Goal: Transaction & Acquisition: Purchase product/service

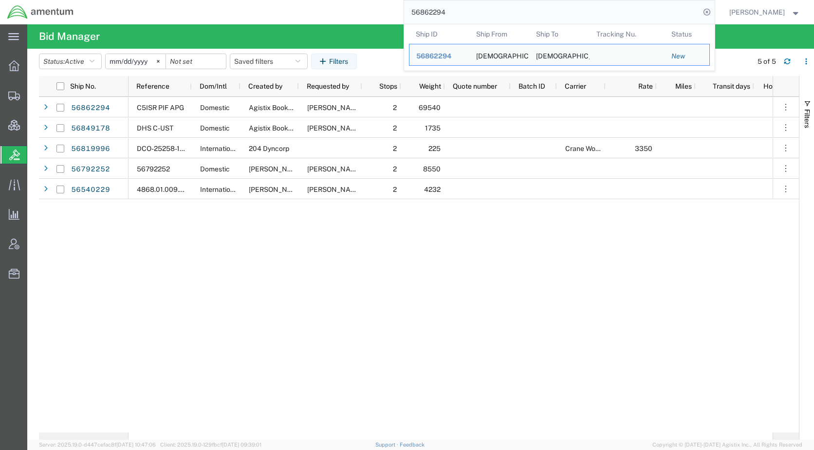
drag, startPoint x: 495, startPoint y: 10, endPoint x: 407, endPoint y: 18, distance: 88.0
click at [407, 18] on div "56862294 Ship ID Ship From Ship To Tracking Nu. Status Ship ID 56862294 Ship Fr…" at bounding box center [398, 12] width 634 height 24
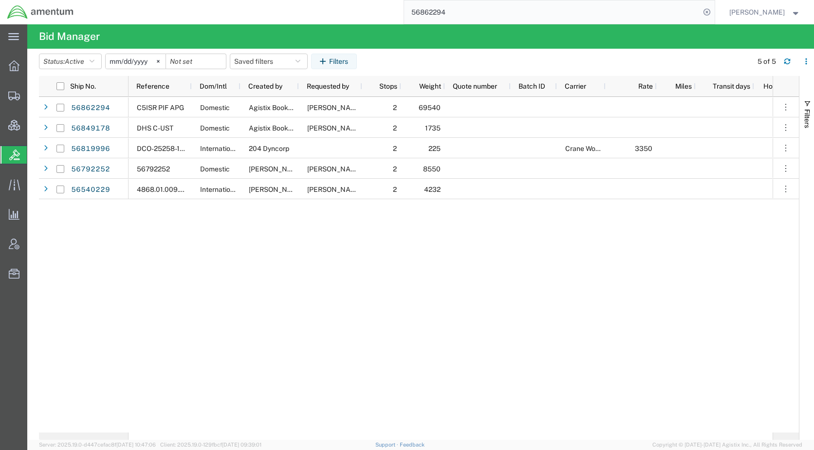
paste input "1835"
type input "56861835"
click at [714, 7] on icon at bounding box center [707, 12] width 14 height 14
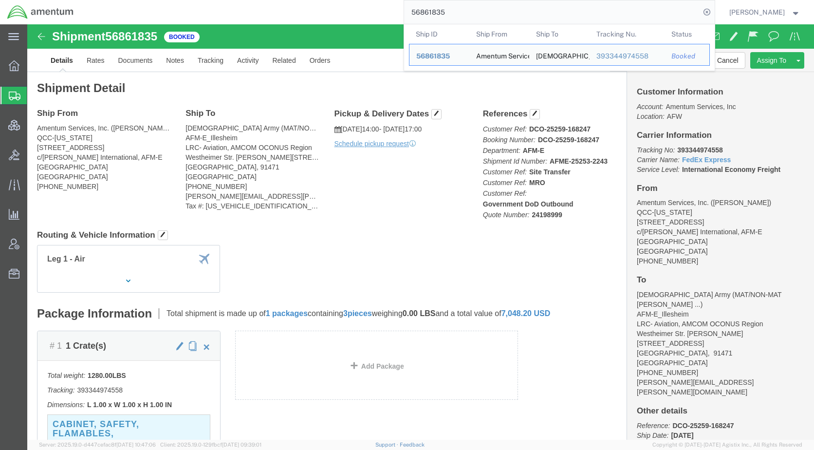
click at [35, 98] on span "Shipments" at bounding box center [31, 95] width 8 height 19
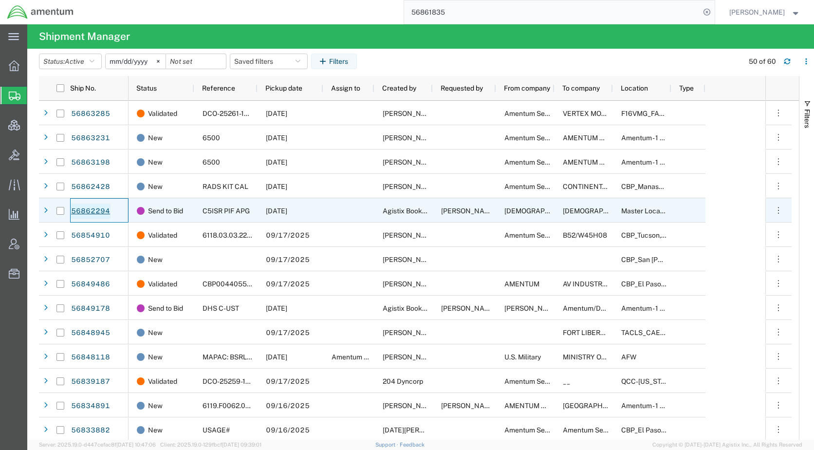
click at [102, 208] on link "56862294" at bounding box center [91, 211] width 40 height 16
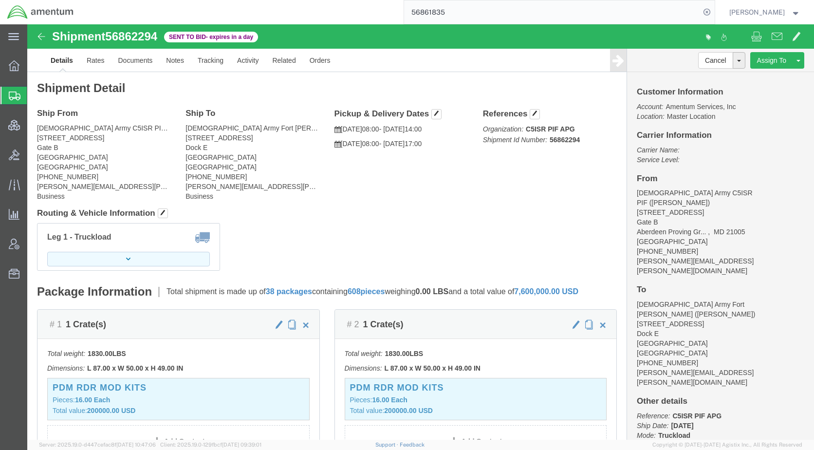
click icon "button"
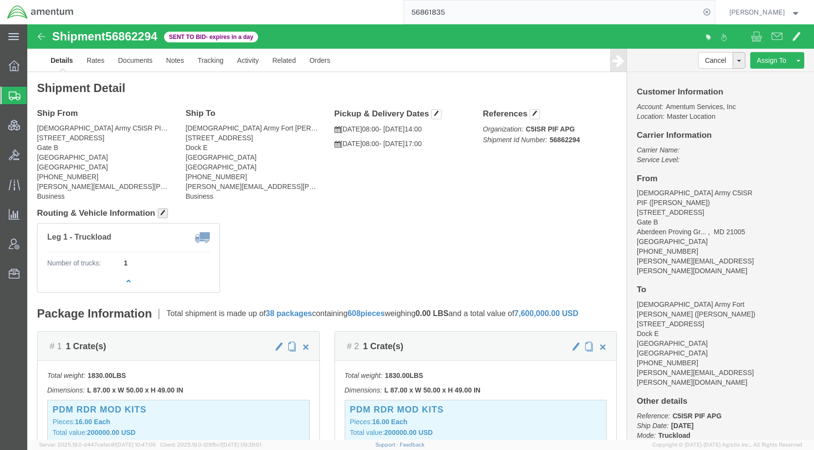
click span "button"
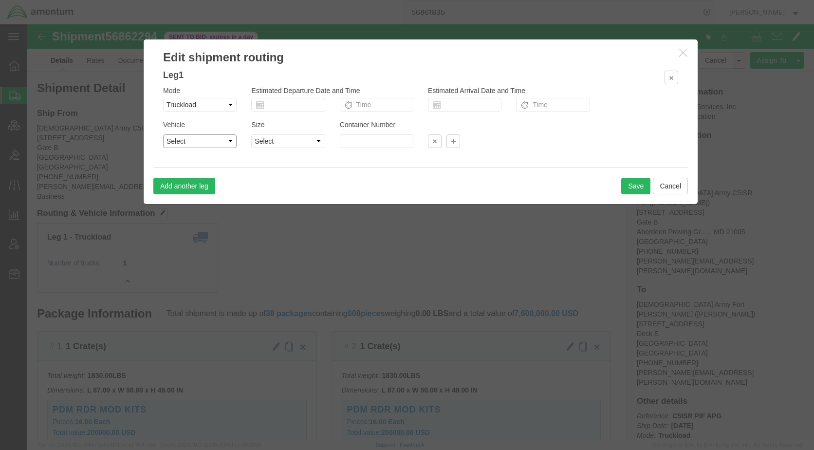
click select "Select 1-Ton (PSS) 10 Wheel 10 Yard Dump Truck 20 Yard Dump Truck Bobtail Botto…"
select select "STDV"
click select "Select 1-Ton (PSS) 10 Wheel 10 Yard Dump Truck 20 Yard Dump Truck Bobtail Botto…"
click select "Select 53 Feet 20 Feet 35 Feet 48 Feet"
click button "Cancel"
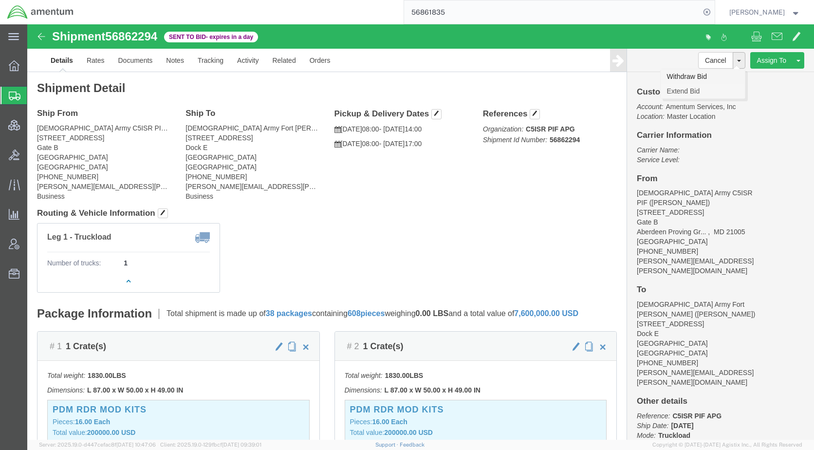
drag, startPoint x: 684, startPoint y: 53, endPoint x: 674, endPoint y: 64, distance: 14.5
click link "Withdraw Bid"
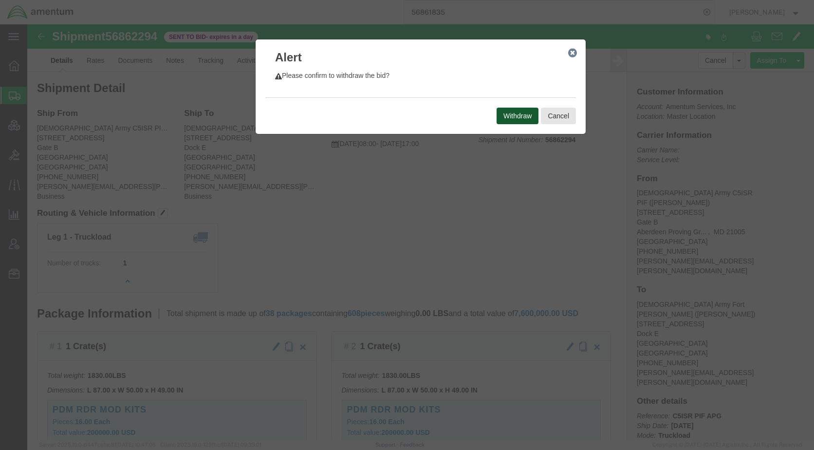
click button "Withdraw"
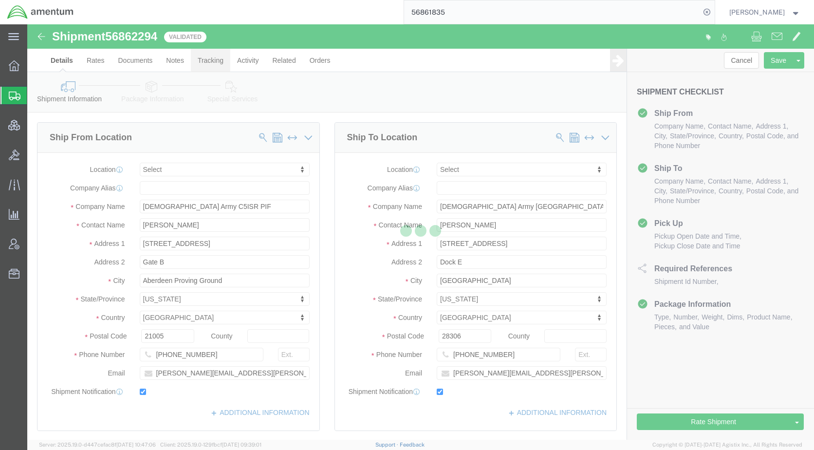
select select
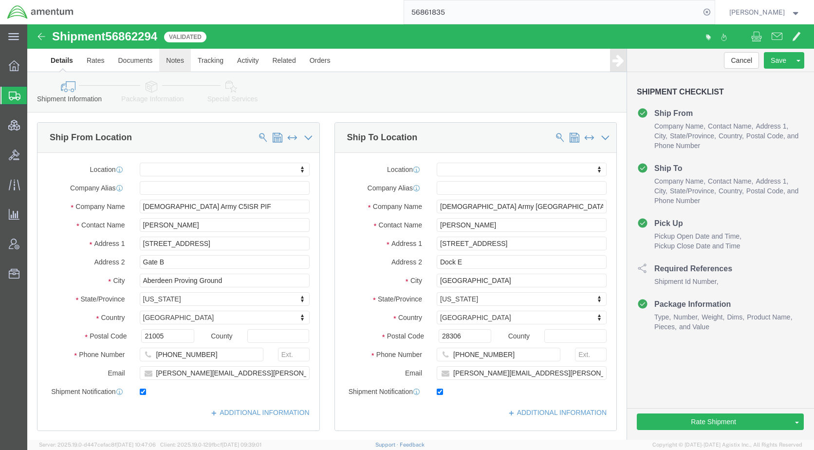
click link "Notes"
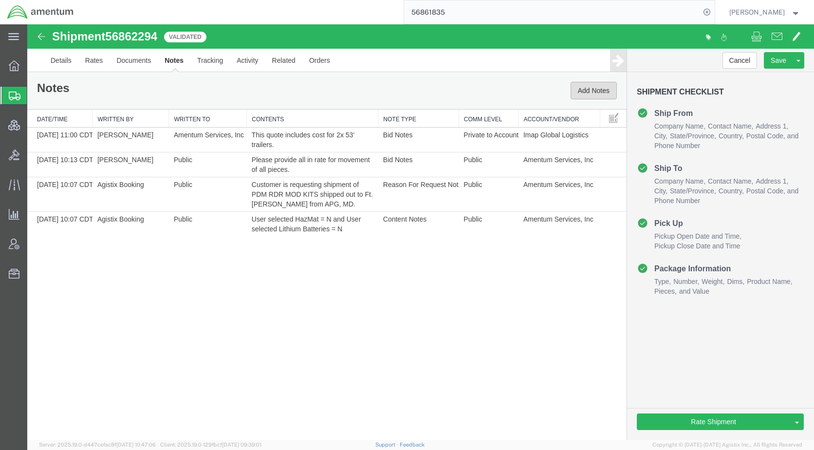
click at [595, 90] on button "Add Notes" at bounding box center [594, 91] width 46 height 18
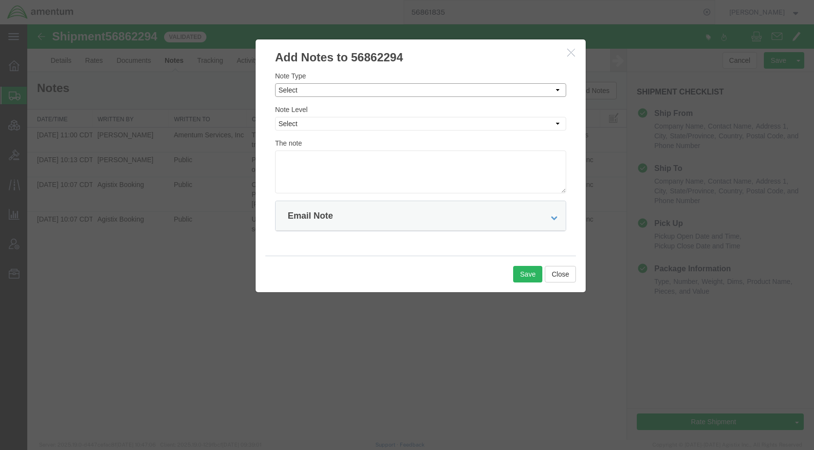
click at [330, 92] on select "Select Approval Bid Notes Carrier Change Notes Claim Notes Content Hazmat Notes…" at bounding box center [420, 90] width 291 height 14
select select "BID_NOTES"
click at [275, 83] on select "Select Approval Bid Notes Carrier Change Notes Claim Notes Content Hazmat Notes…" at bounding box center [420, 90] width 291 height 14
click at [323, 126] on select "Select Private to Account Private to Vendor Public" at bounding box center [420, 124] width 291 height 14
select select "PUBLIC"
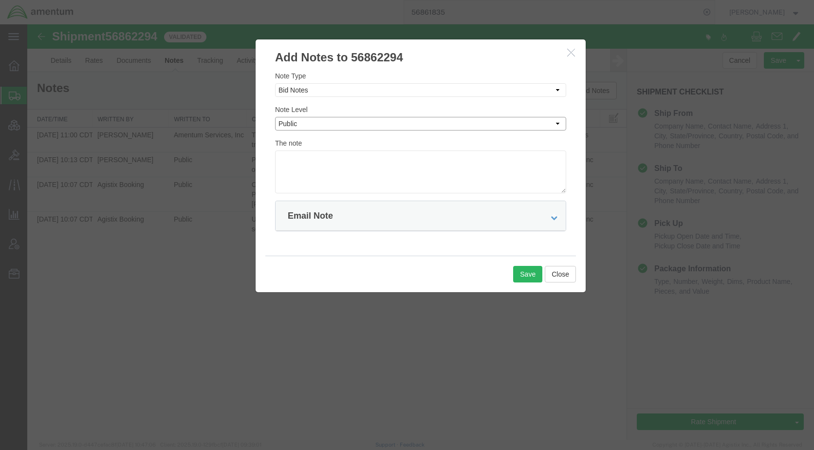
click at [275, 117] on select "Select Private to Account Private to Vendor Public" at bounding box center [420, 124] width 291 height 14
click at [322, 159] on textarea at bounding box center [420, 171] width 291 height 43
type textarea "we will need two (2) 53' trailers."
click at [516, 272] on button "Save" at bounding box center [527, 274] width 29 height 17
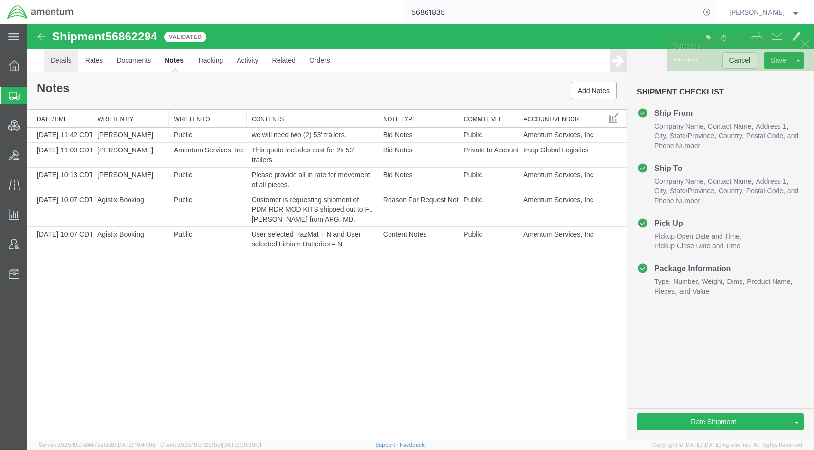
click at [61, 58] on link "Details" at bounding box center [61, 60] width 35 height 23
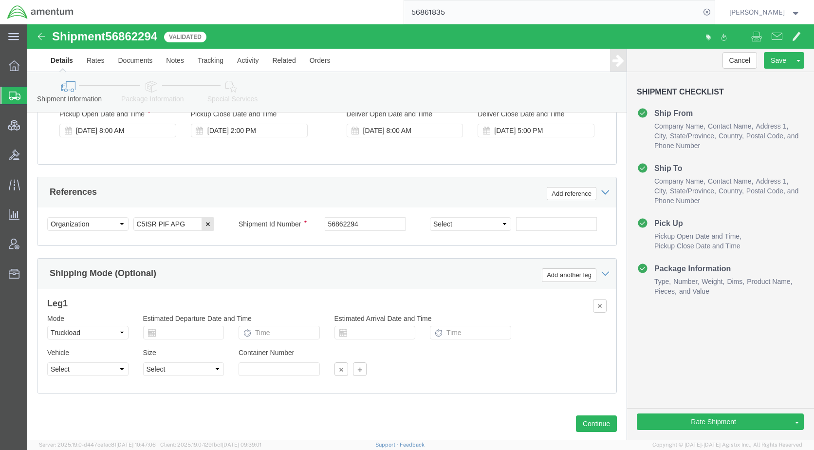
scroll to position [595, 0]
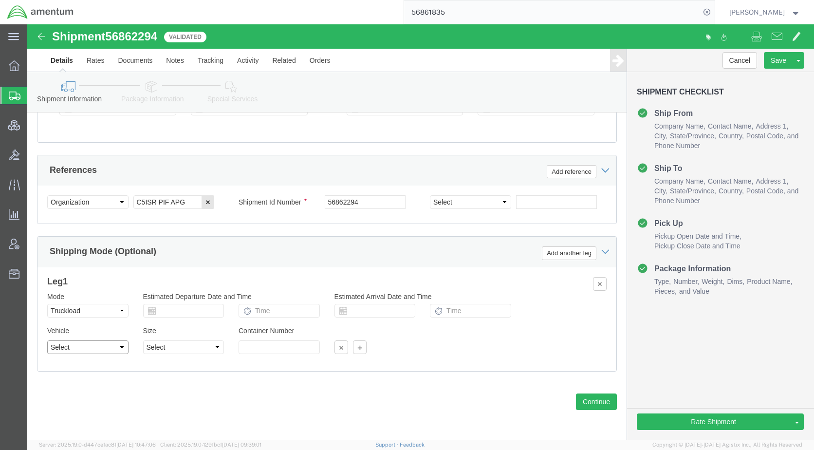
click select "Select 1-Ton (PSS) 10 Wheel 10 Yard Dump Truck 20 Yard Dump Truck Bobtail Botto…"
select select "STDV"
click select "Select 1-Ton (PSS) 10 Wheel 10 Yard Dump Truck 20 Yard Dump Truck Bobtail Botto…"
drag, startPoint x: 131, startPoint y: 325, endPoint x: 135, endPoint y: 320, distance: 6.3
click select "Select 53 Feet 20 Feet 35 Feet 48 Feet"
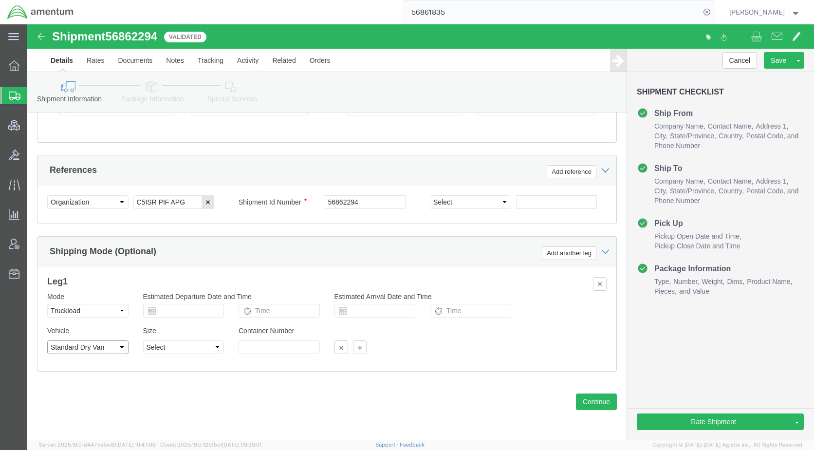
click select "Select 1-Ton (PSS) 10 Wheel 10 Yard Dump Truck 20 Yard Dump Truck Bobtail Botto…"
click select "Select 53 Feet 20 Feet 35 Feet 48 Feet"
select select "48FT"
click select "Select 53 Feet 20 Feet 35 Feet 48 Feet"
click button
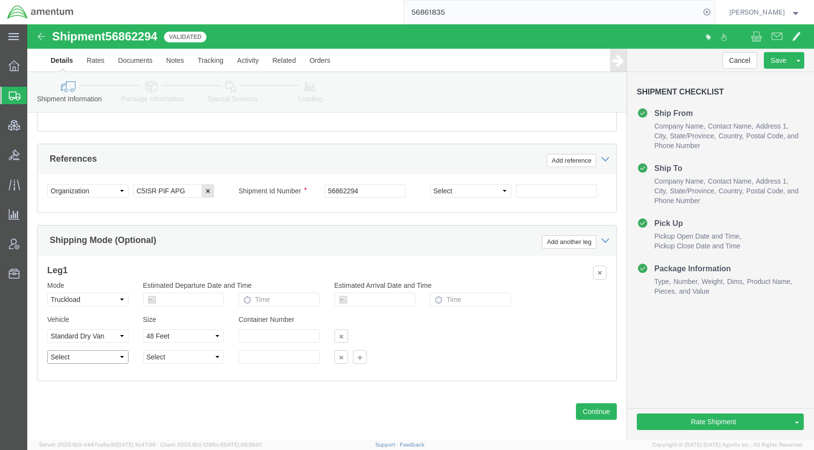
click select "Select 1-Ton (PSS) 10 Wheel 10 Yard Dump Truck 20 Yard Dump Truck Bobtail Botto…"
select select "COTR"
click select "Select 1-Ton (PSS) 10 Wheel 10 Yard Dump Truck 20 Yard Dump Truck Bobtail Botto…"
click select "Select 40 Feet 20 Feet 45 Feet 35 Feet 28 Feet 53 Feet 48 Feet"
select select "53FT"
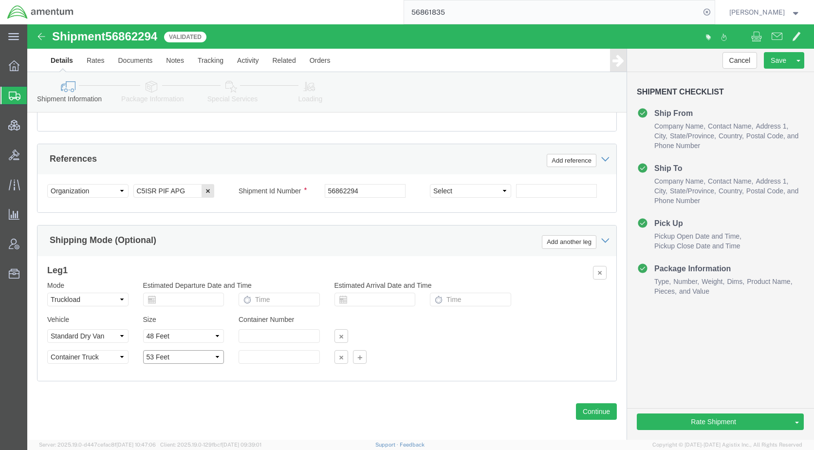
click select "Select 40 Feet 20 Feet 45 Feet 35 Feet 28 Feet 53 Feet 48 Feet"
click select "Select 1-Ton (PSS) 10 Wheel 10 Yard Dump Truck 20 Yard Dump Truck Bobtail Botto…"
select select "STDV"
click select "Select 1-Ton (PSS) 10 Wheel 10 Yard Dump Truck 20 Yard Dump Truck Bobtail Botto…"
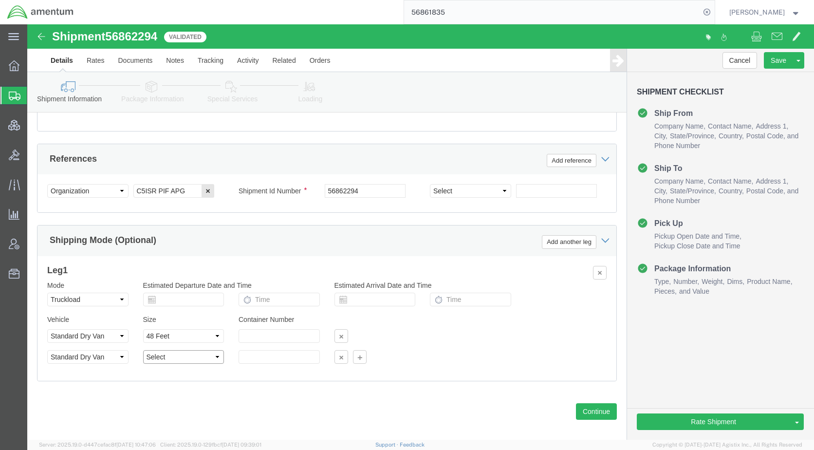
click select "Select 53 Feet 20 Feet 35 Feet 48 Feet"
select select "48FT"
click select "Select 53 Feet 20 Feet 35 Feet 48 Feet"
click link "Send To Bid"
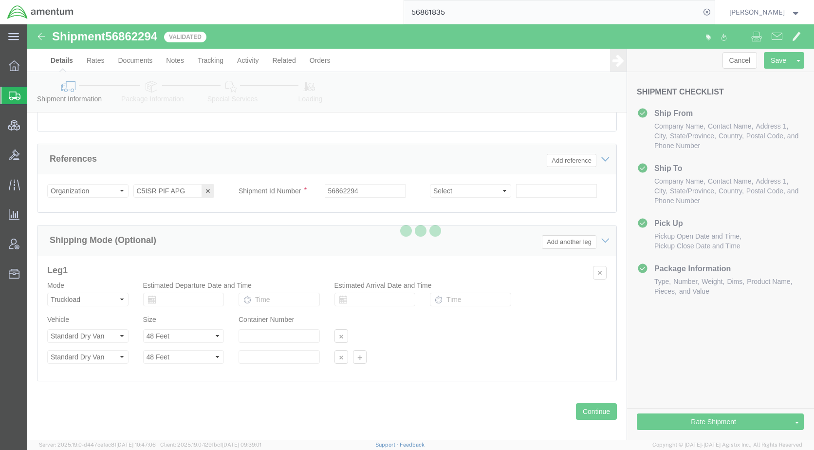
select select "TL"
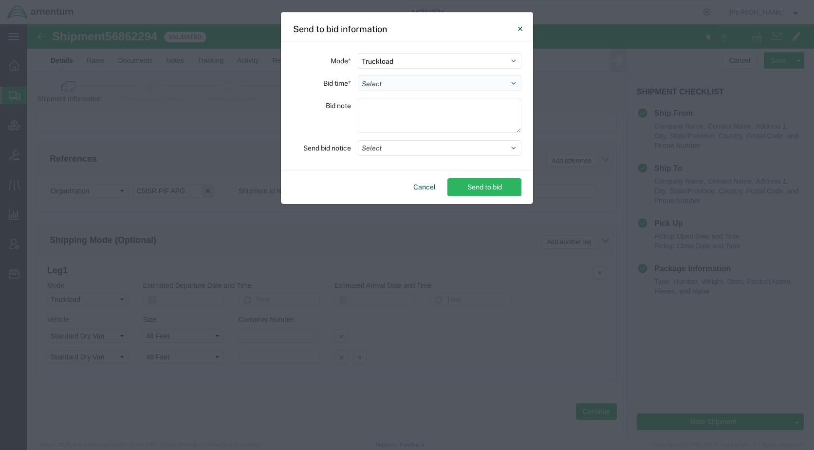
click at [386, 78] on select "Select 30 Min (Rush) 1 Hour (Rush) 2 Hours (Rush) 4 Hours (Rush) 8 Hours (Rush)…" at bounding box center [440, 83] width 164 height 16
select select "24"
click at [358, 75] on select "Select 30 Min (Rush) 1 Hour (Rush) 2 Hours (Rush) 4 Hours (Rush) 8 Hours (Rush)…" at bounding box center [440, 83] width 164 height 16
click at [379, 150] on button "Select" at bounding box center [440, 148] width 164 height 16
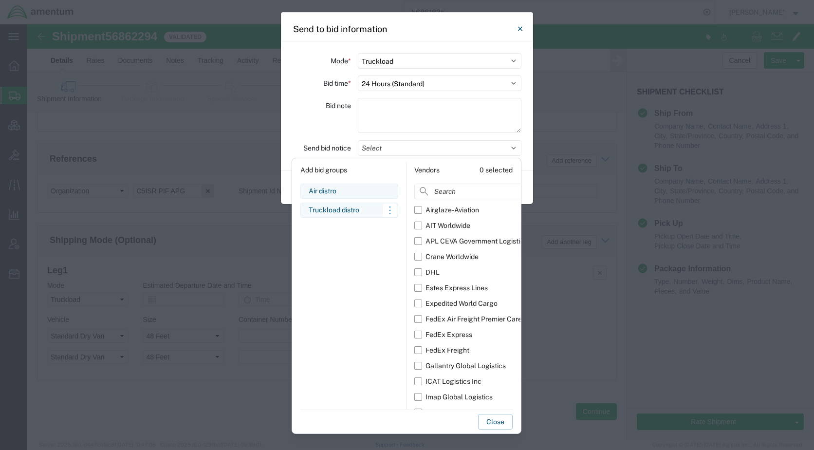
click at [337, 213] on div "Truckload distro" at bounding box center [349, 210] width 81 height 10
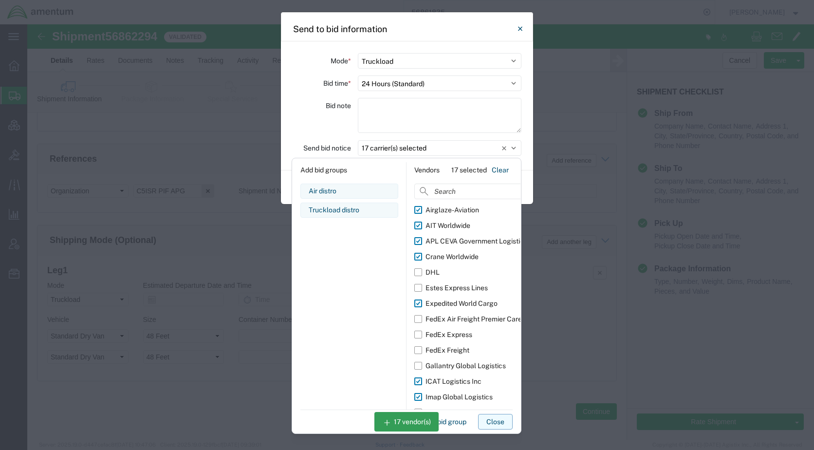
click at [496, 419] on button "Close" at bounding box center [495, 422] width 35 height 16
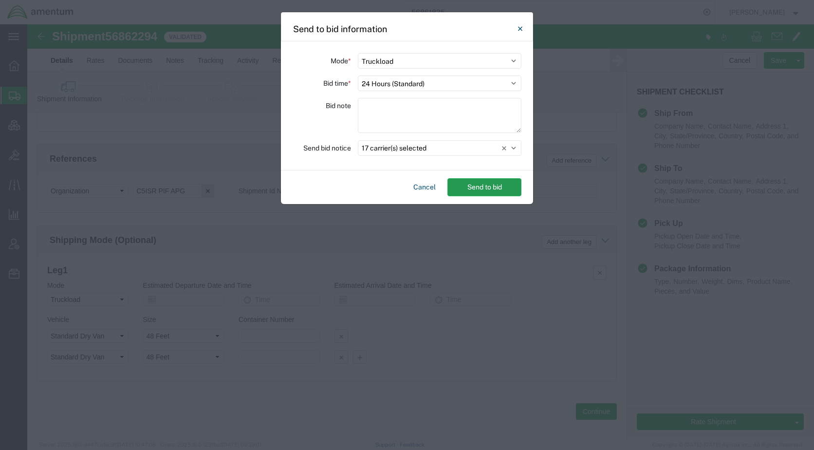
click at [494, 193] on button "Send to bid" at bounding box center [484, 187] width 74 height 18
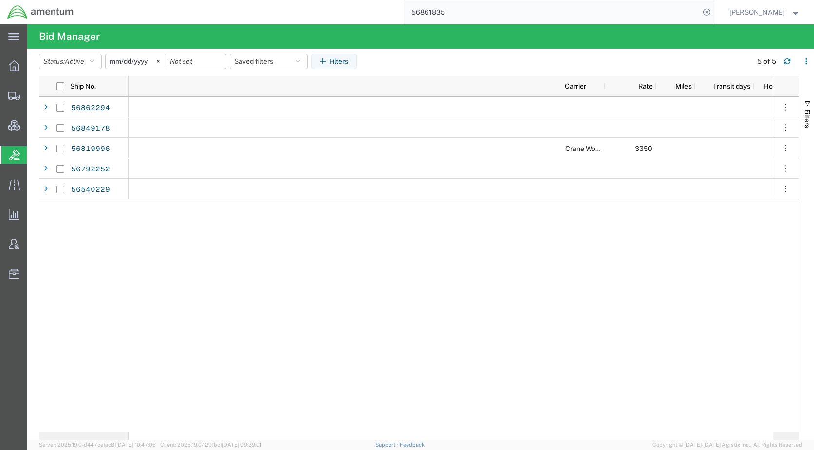
scroll to position [0, 563]
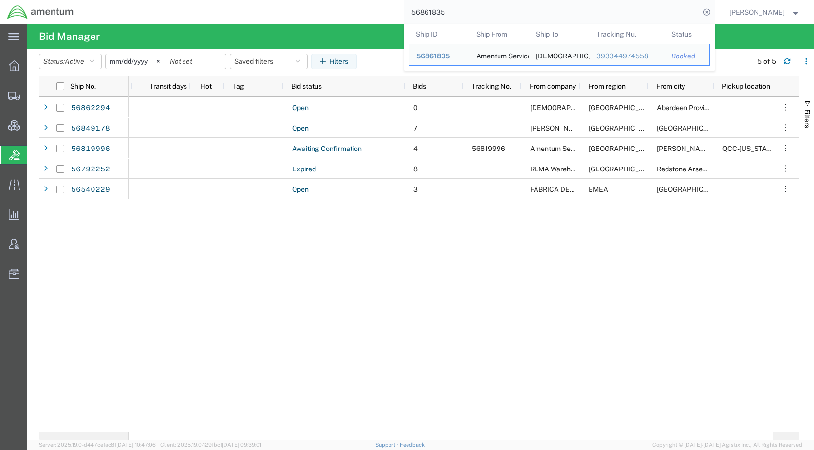
drag, startPoint x: 485, startPoint y: 9, endPoint x: 422, endPoint y: 14, distance: 64.0
click at [422, 14] on input "56861835" at bounding box center [552, 11] width 296 height 23
paste input "49178"
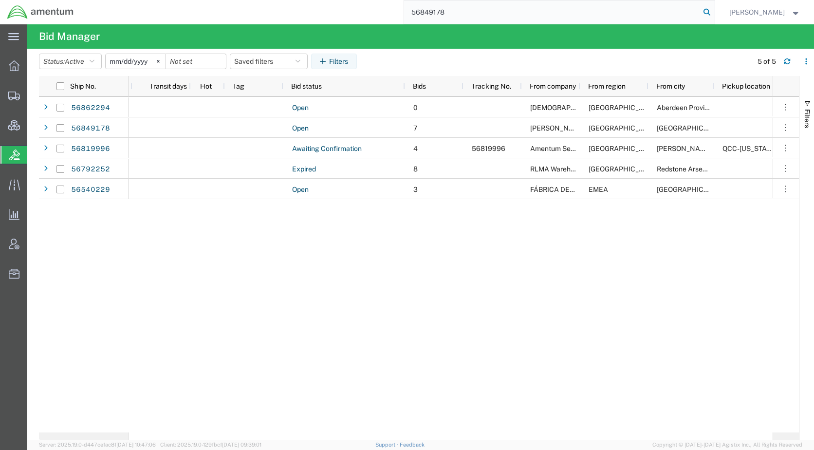
type input "56849178"
click at [714, 14] on icon at bounding box center [707, 12] width 14 height 14
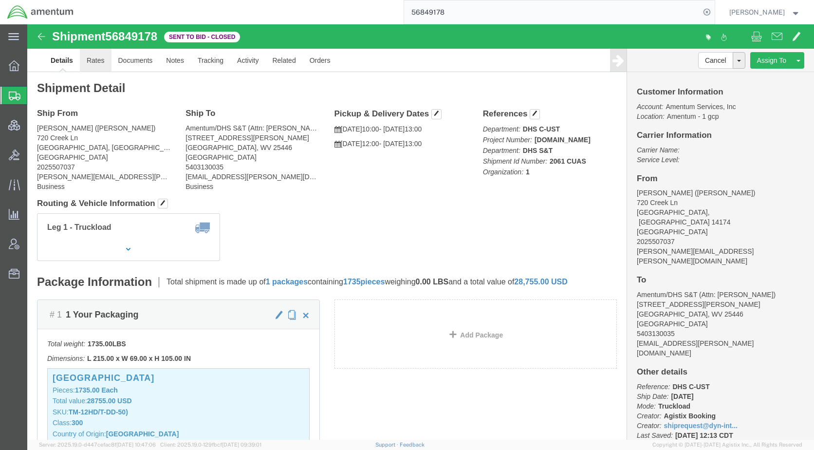
click link "Rates"
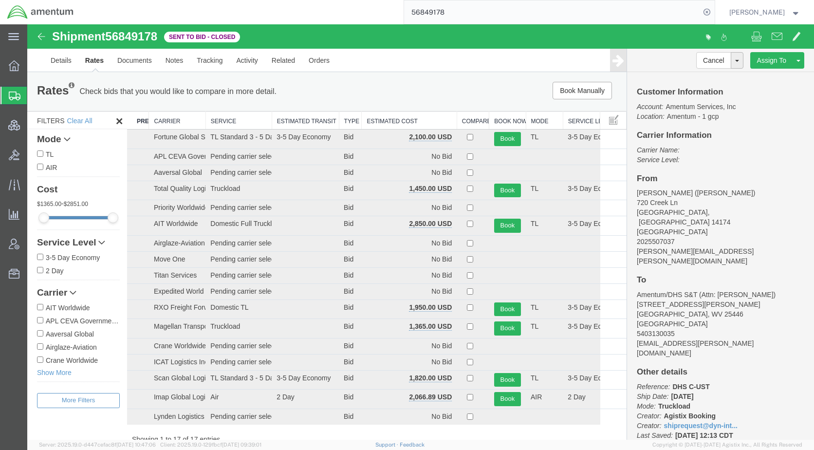
click at [376, 124] on th "Estimated Cost" at bounding box center [409, 120] width 95 height 18
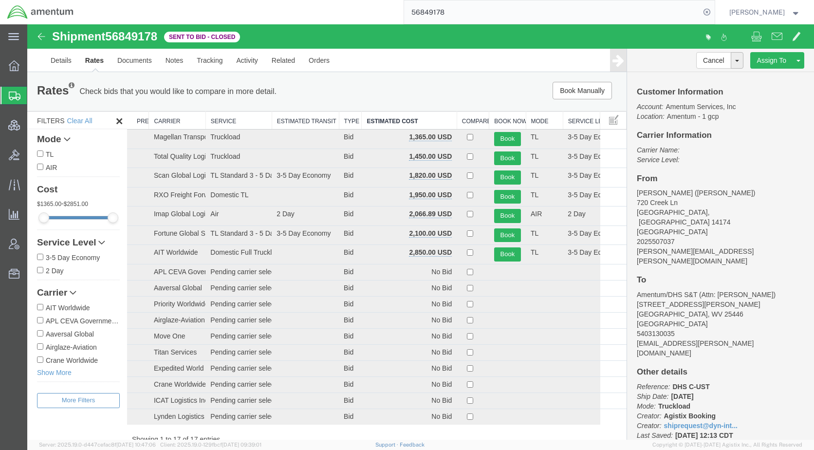
drag, startPoint x: 37, startPoint y: 98, endPoint x: 74, endPoint y: 122, distance: 43.9
click at [35, 98] on span "Shipments" at bounding box center [31, 95] width 8 height 19
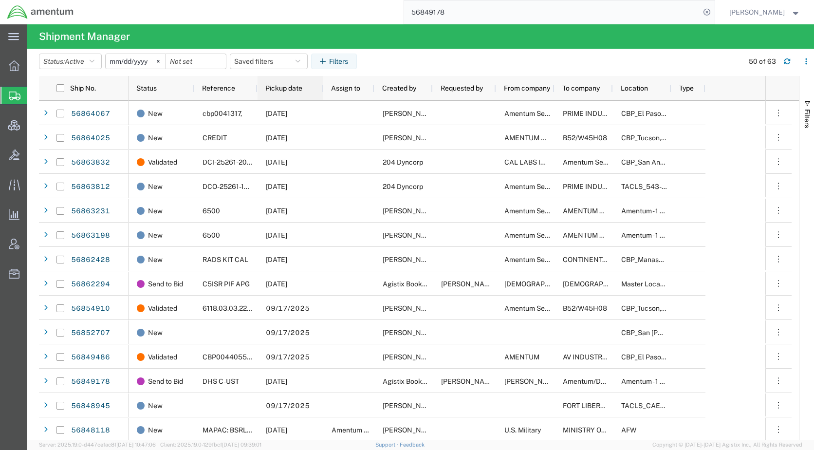
click at [286, 92] on span "Pickup date" at bounding box center [283, 88] width 37 height 8
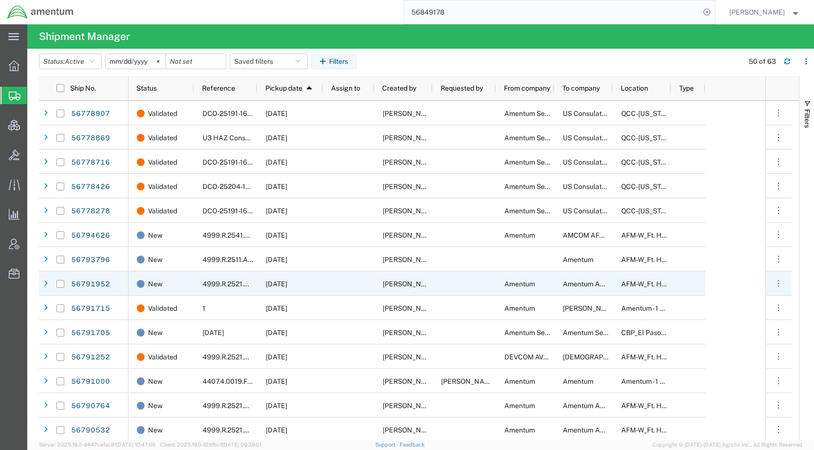
scroll to position [341, 0]
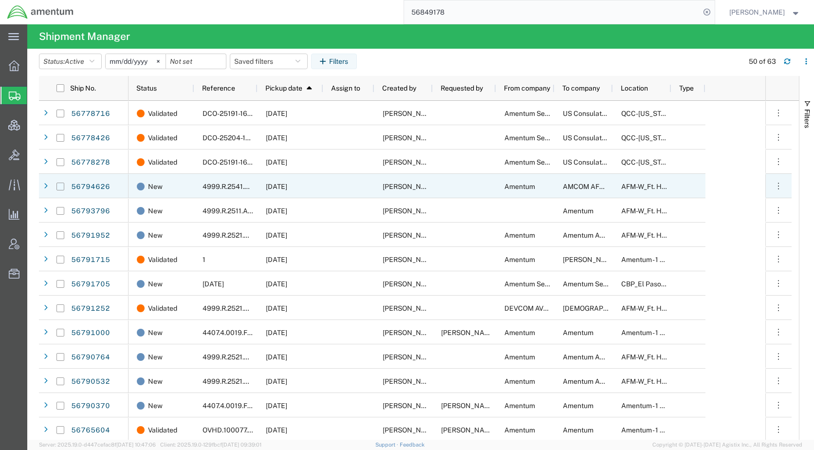
click at [60, 187] on input "Press Space to toggle row selection (unchecked)" at bounding box center [60, 187] width 8 height 8
checkbox input "true"
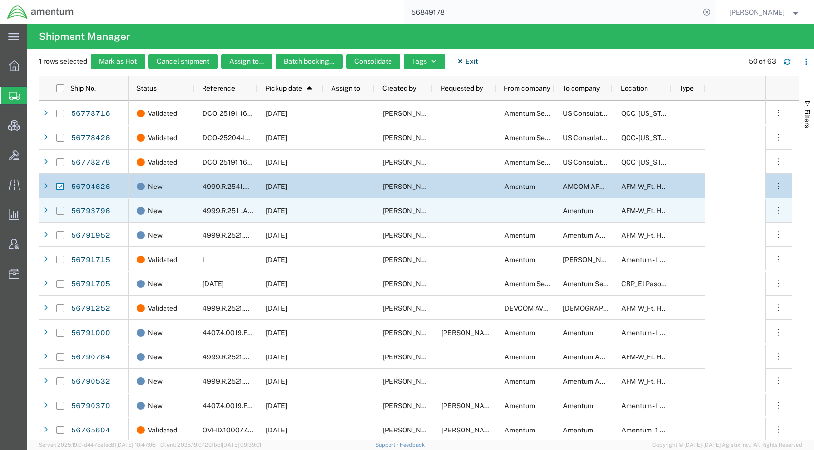
click at [60, 213] on input "Press Space to toggle row selection (unchecked)" at bounding box center [60, 211] width 8 height 8
checkbox input "true"
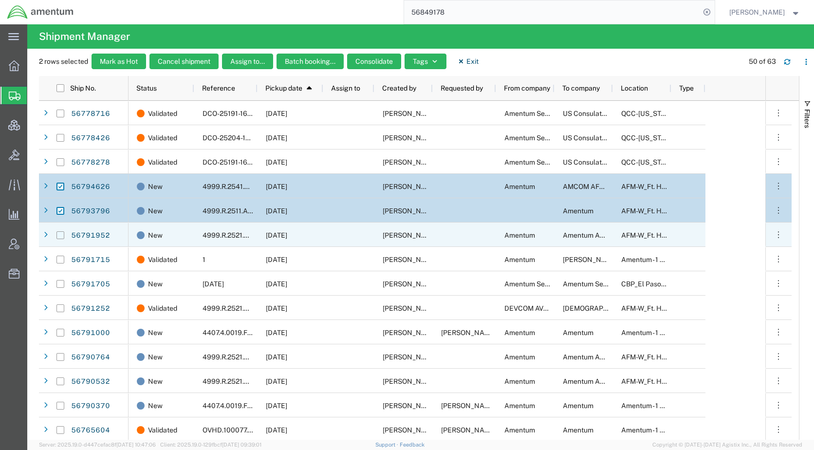
click at [60, 237] on input "Press Space to toggle row selection (unchecked)" at bounding box center [60, 235] width 8 height 8
checkbox input "true"
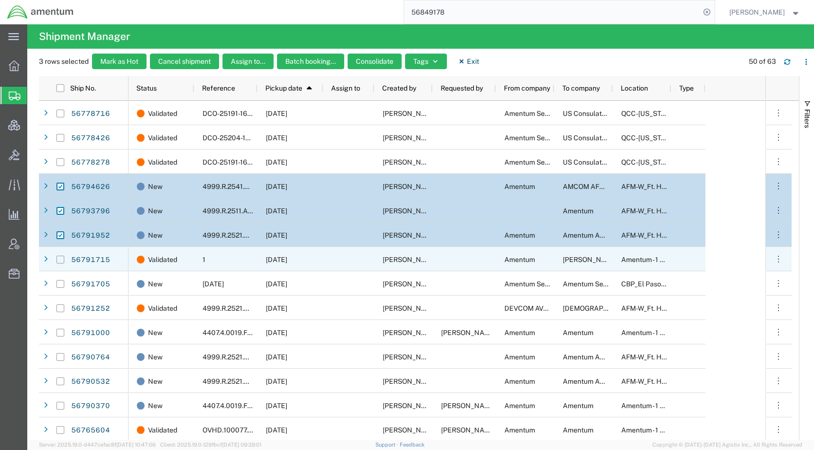
click at [61, 260] on input "Press Space to toggle row selection (unchecked)" at bounding box center [60, 260] width 8 height 8
checkbox input "true"
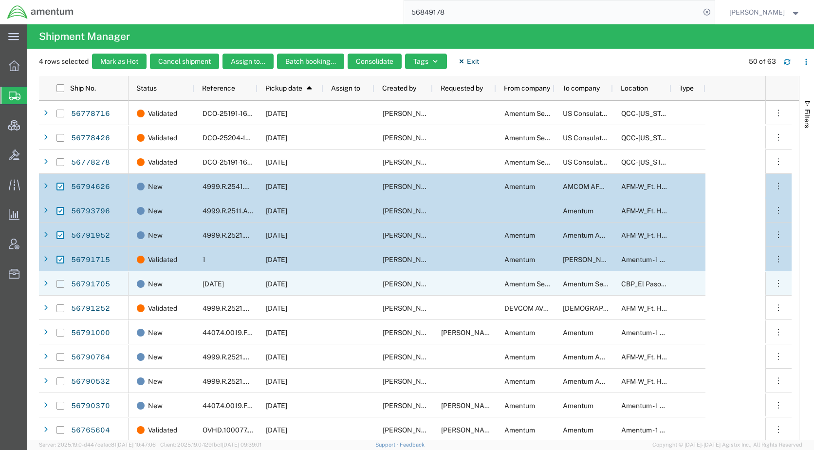
click at [61, 284] on input "Press Space to toggle row selection (unchecked)" at bounding box center [60, 284] width 8 height 8
checkbox input "true"
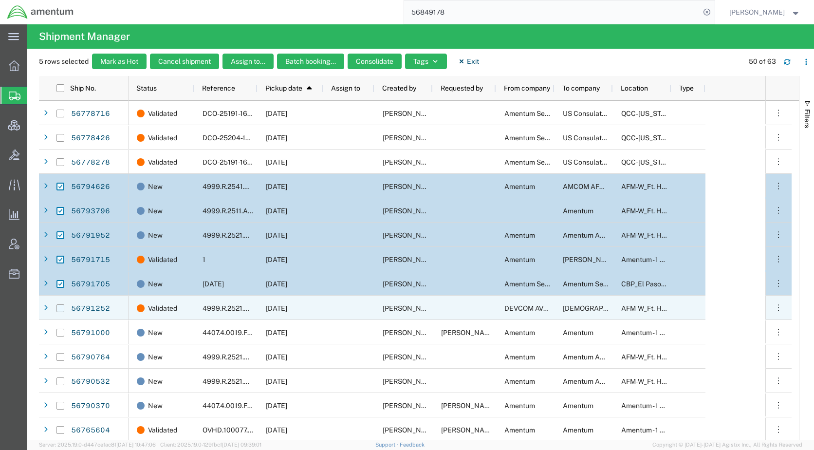
click at [62, 309] on input "Press Space to toggle row selection (unchecked)" at bounding box center [60, 308] width 8 height 8
checkbox input "true"
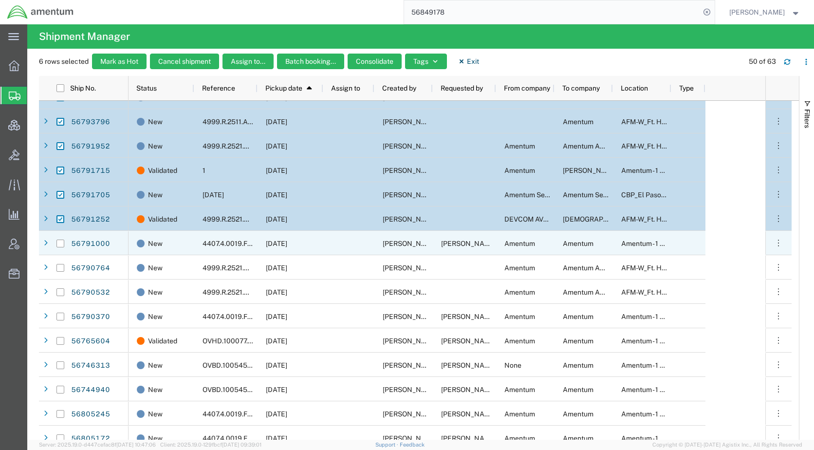
scroll to position [438, 0]
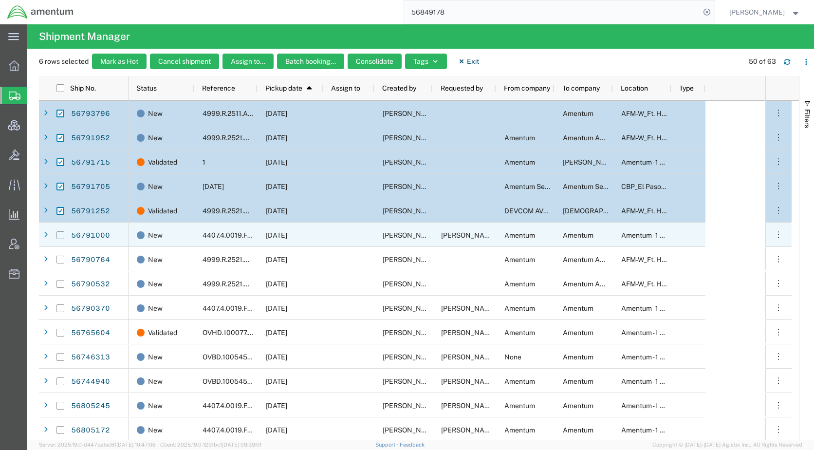
click at [61, 236] on input "Press Space to toggle row selection (unchecked)" at bounding box center [60, 235] width 8 height 8
checkbox input "true"
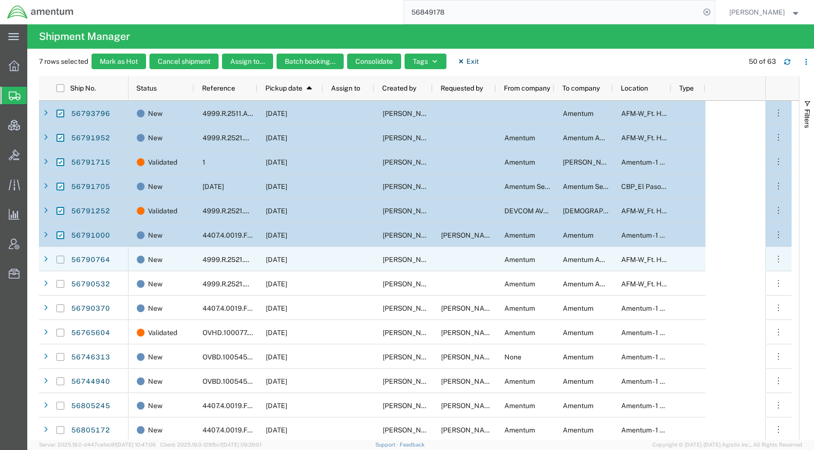
click at [60, 259] on input "Press Space to toggle row selection (unchecked)" at bounding box center [60, 260] width 8 height 8
checkbox input "true"
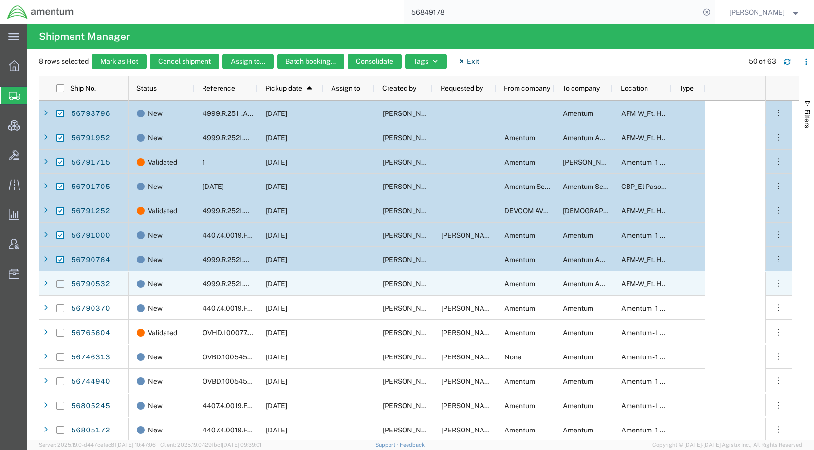
click at [61, 283] on input "Press Space to toggle row selection (unchecked)" at bounding box center [60, 284] width 8 height 8
checkbox input "true"
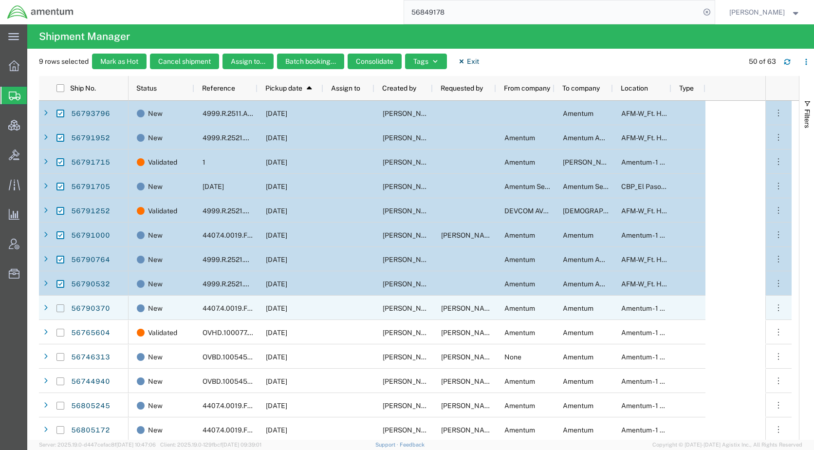
click at [61, 307] on input "Press Space to toggle row selection (unchecked)" at bounding box center [60, 308] width 8 height 8
checkbox input "true"
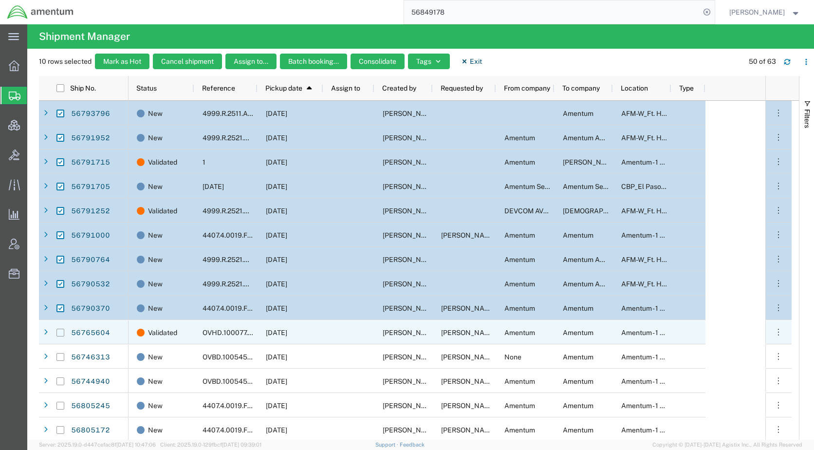
click at [61, 331] on input "Press Space to toggle row selection (unchecked)" at bounding box center [60, 333] width 8 height 8
checkbox input "true"
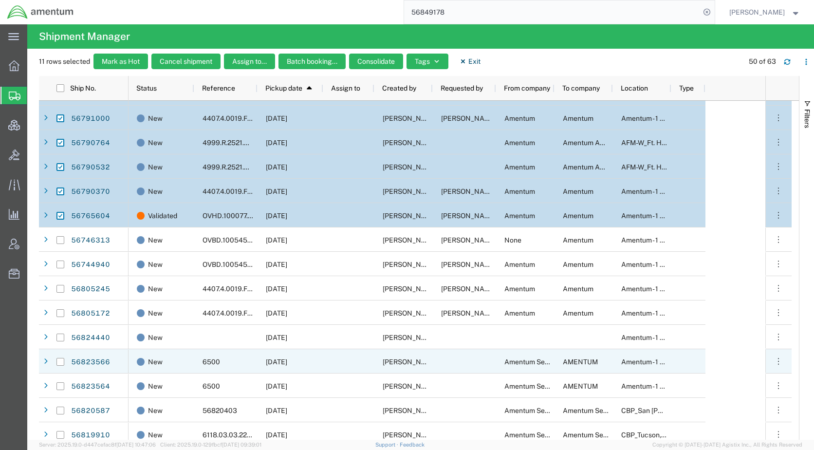
scroll to position [584, 0]
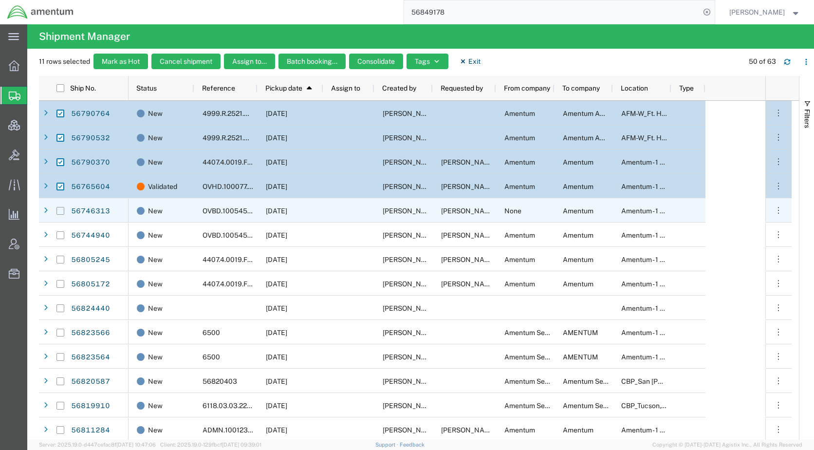
click at [62, 210] on input "Press Space to toggle row selection (unchecked)" at bounding box center [60, 211] width 8 height 8
checkbox input "true"
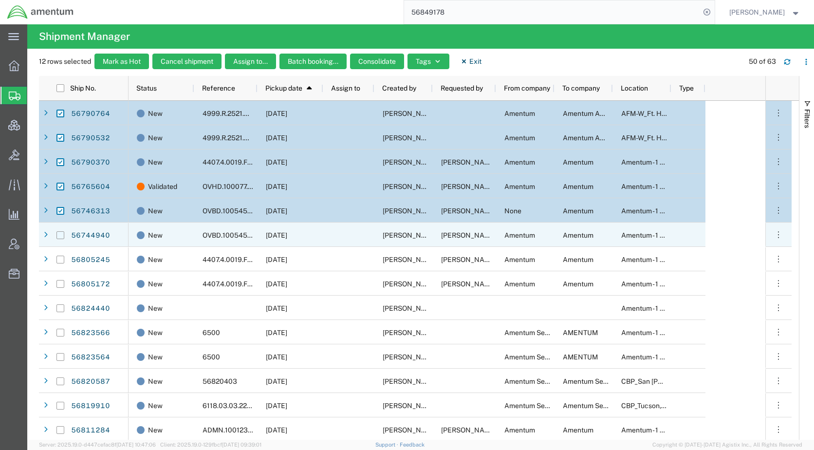
click at [63, 234] on input "Press Space to toggle row selection (unchecked)" at bounding box center [60, 235] width 8 height 8
checkbox input "true"
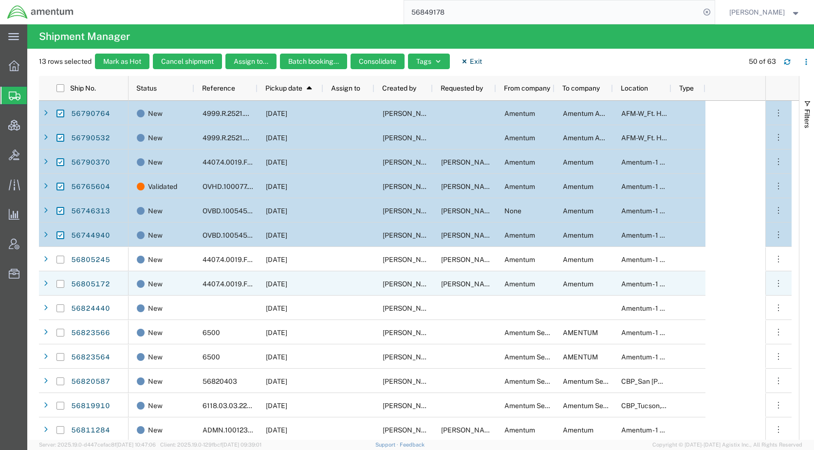
scroll to position [0, 0]
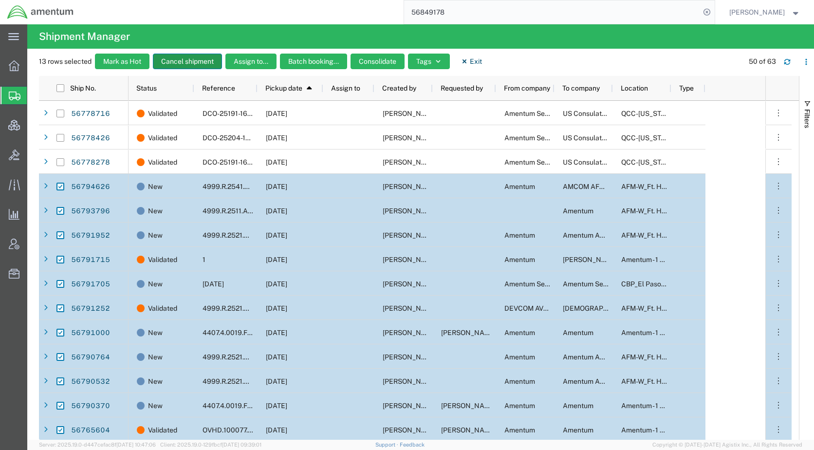
click at [197, 62] on button "Cancel shipment" at bounding box center [187, 62] width 69 height 16
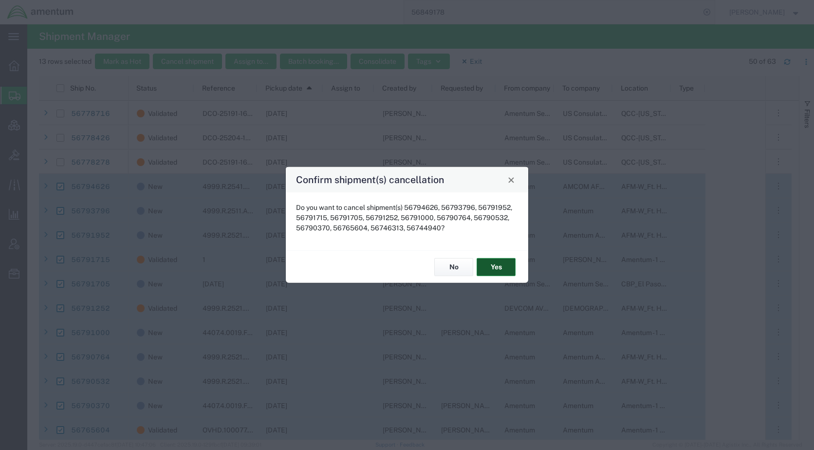
click at [499, 268] on button "Yes" at bounding box center [496, 267] width 39 height 18
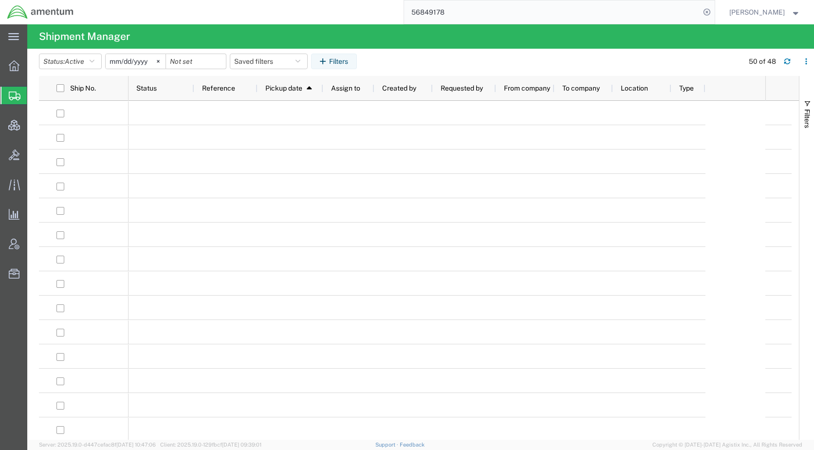
scroll to position [549, 0]
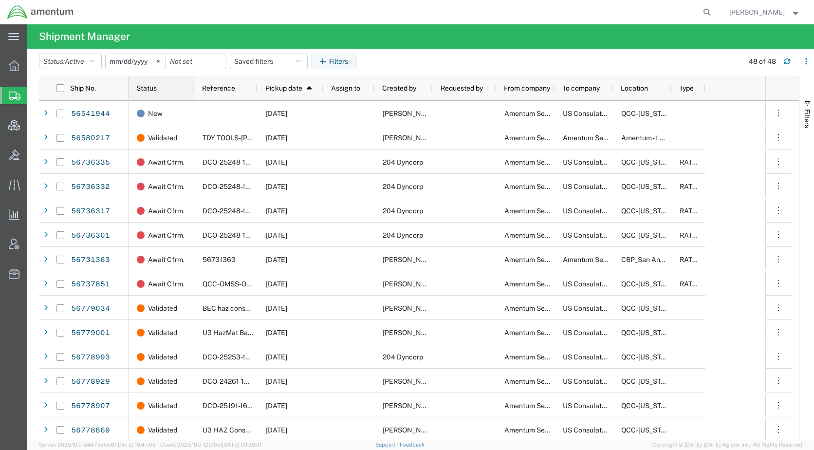
click at [154, 90] on span "Status" at bounding box center [146, 88] width 20 height 8
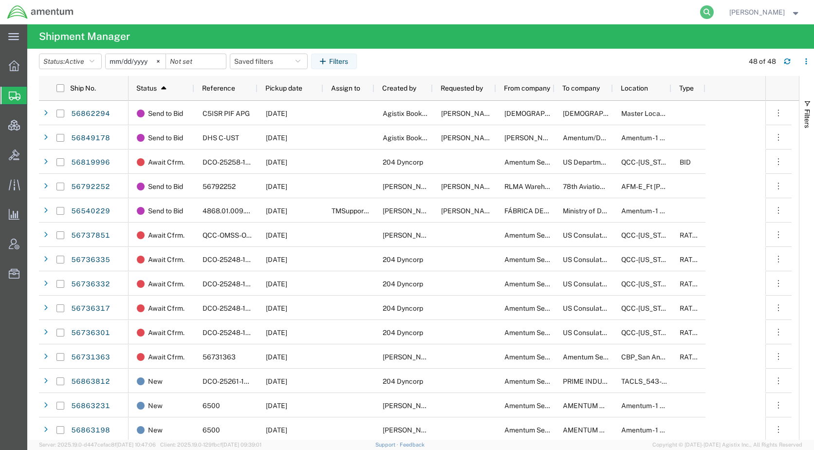
click at [714, 7] on icon at bounding box center [707, 12] width 14 height 14
paste input "56864117"
type input "56864117"
click at [714, 10] on icon at bounding box center [707, 12] width 14 height 14
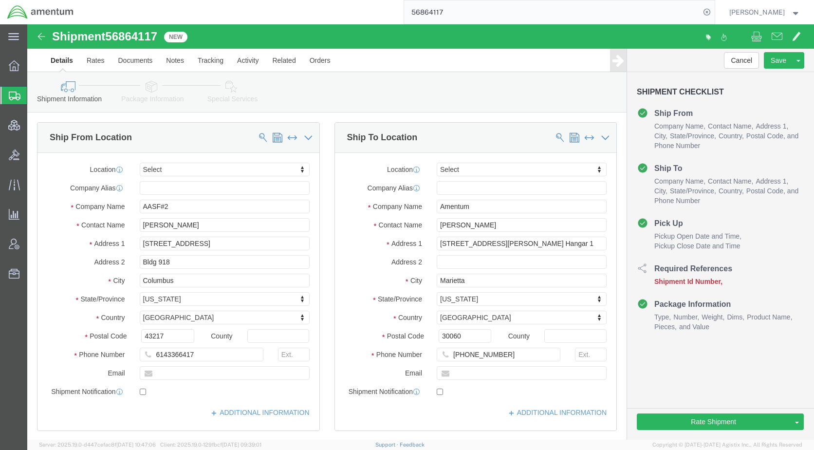
select select
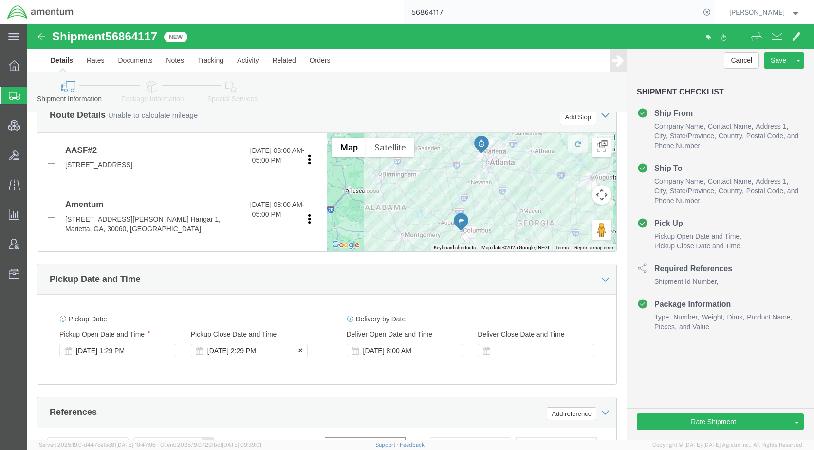
scroll to position [341, 0]
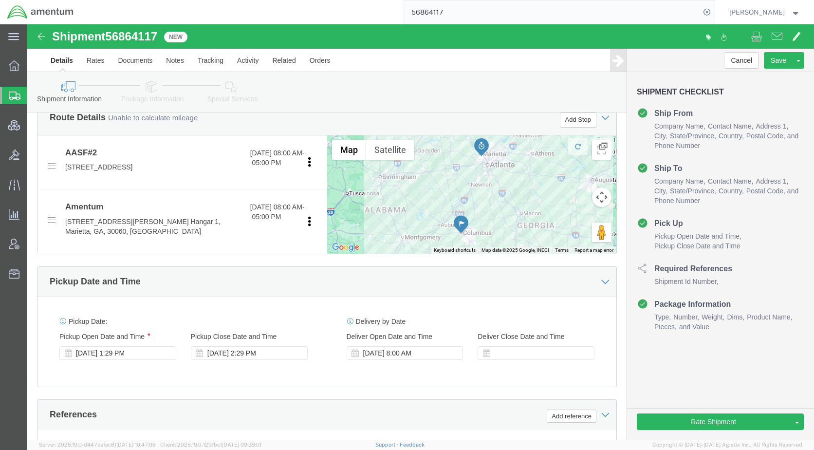
type input "56864117"
click link "Package Information"
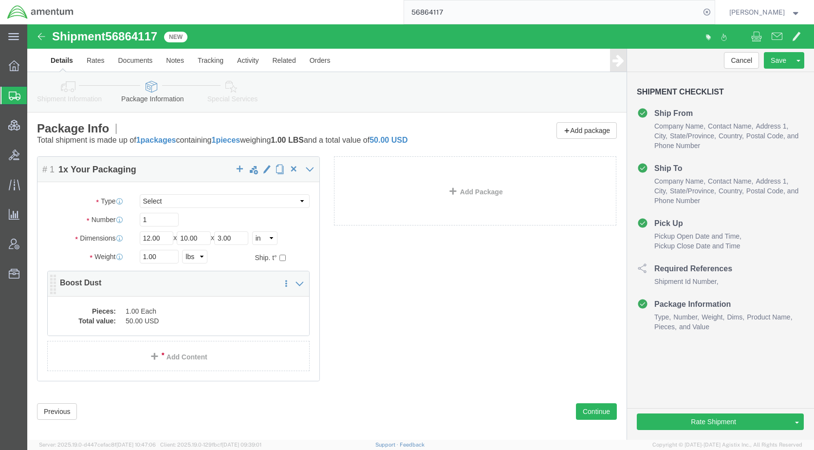
click dd "1.00 Each"
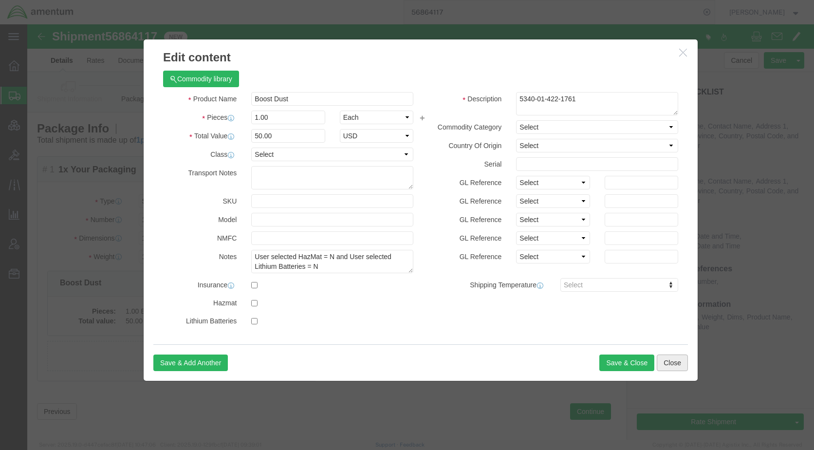
click button "Close"
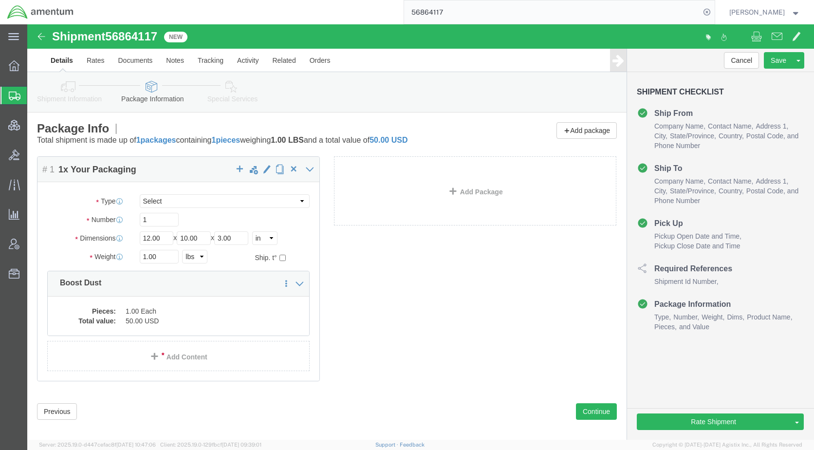
click icon
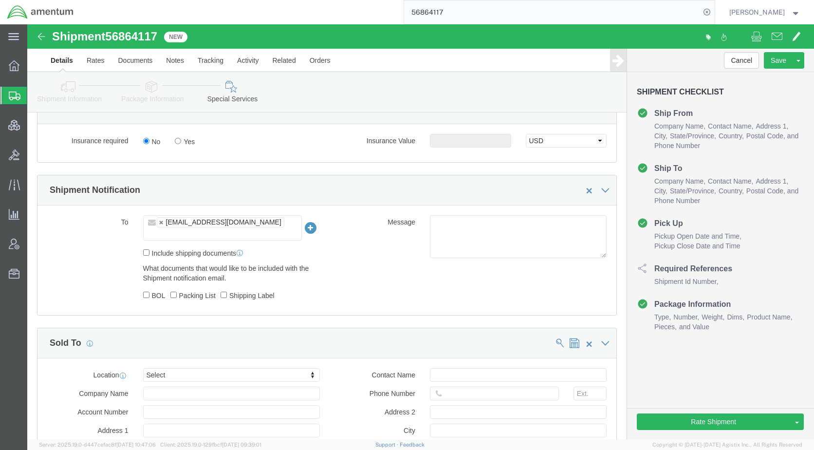
scroll to position [633, 0]
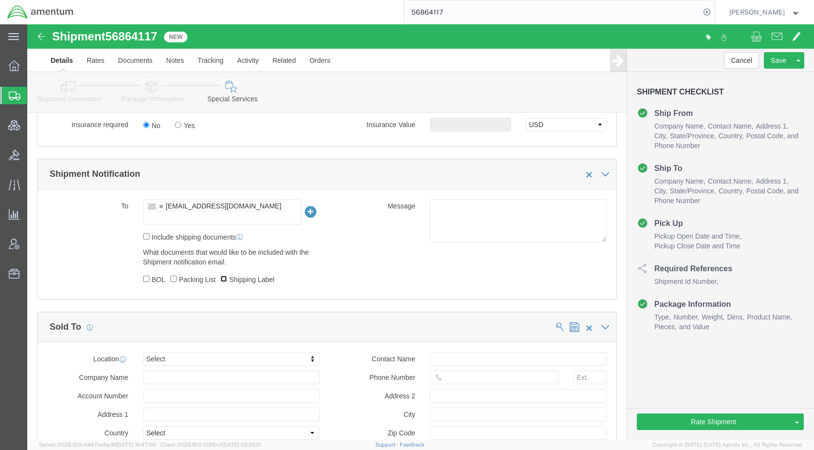
click input "Shipping Label"
checkbox input "true"
click input "BOL"
checkbox input "true"
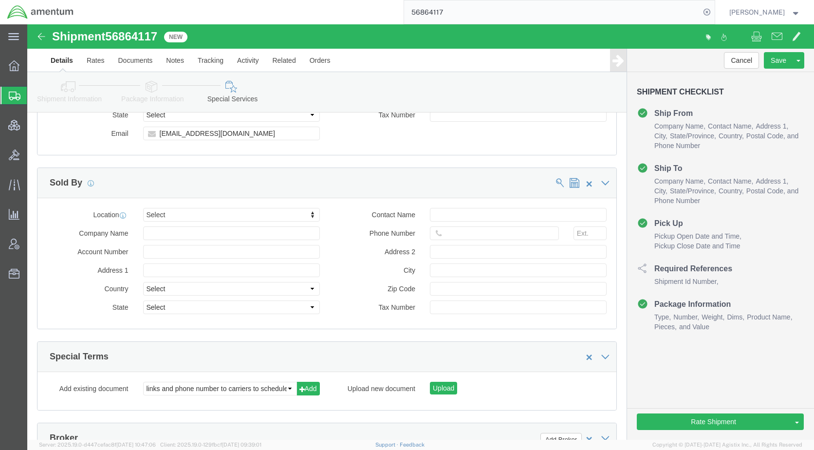
scroll to position [754, 0]
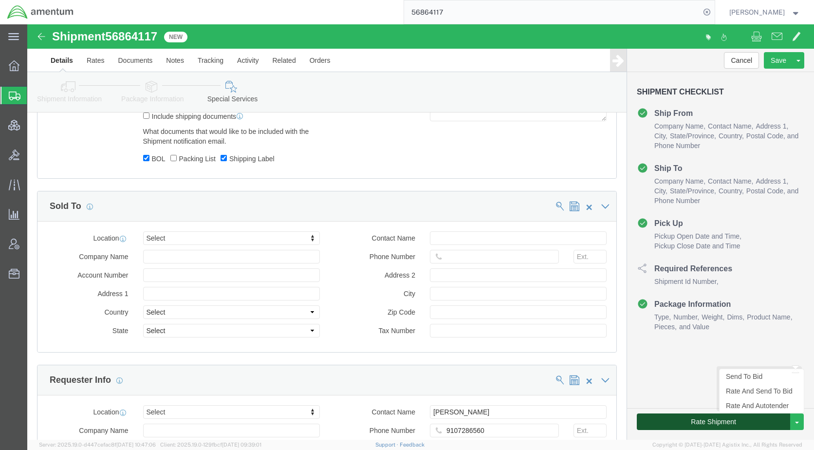
click button "Rate Shipment"
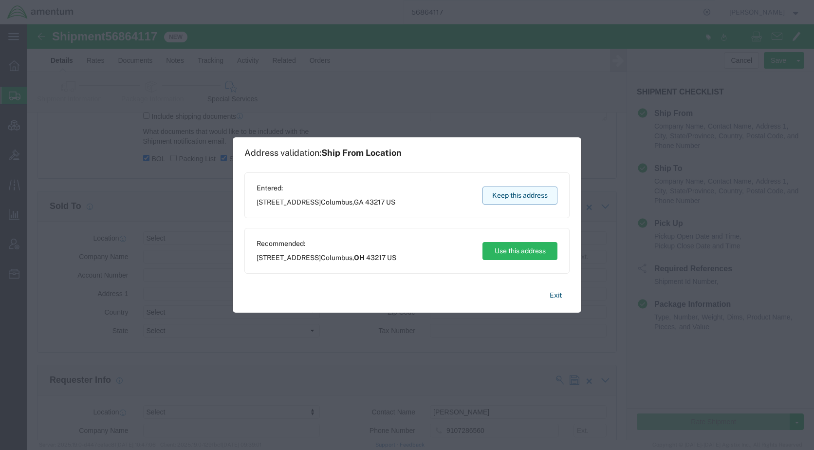
click at [508, 195] on button "Keep this address" at bounding box center [519, 195] width 75 height 18
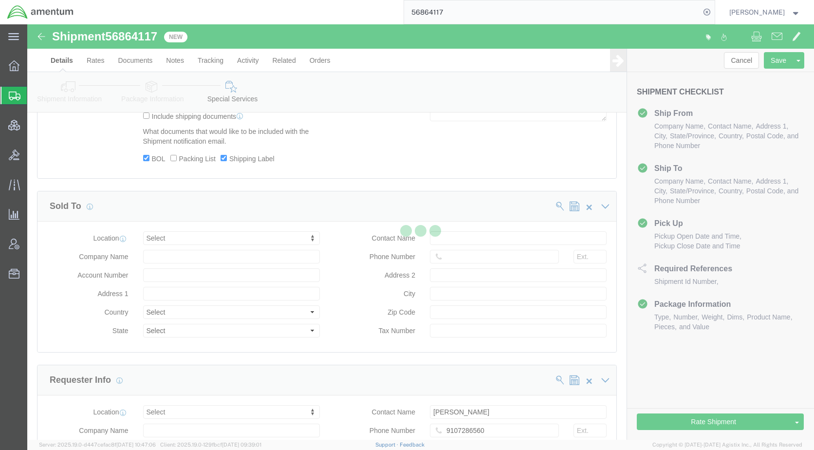
click at [375, 192] on div at bounding box center [420, 231] width 787 height 415
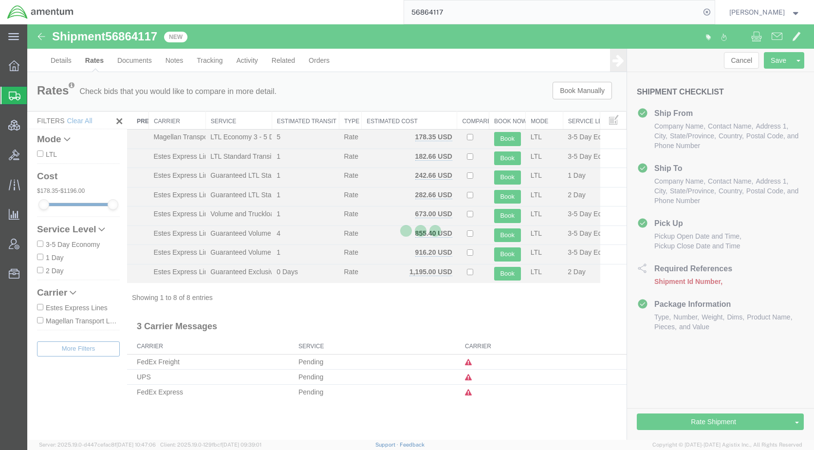
scroll to position [0, 0]
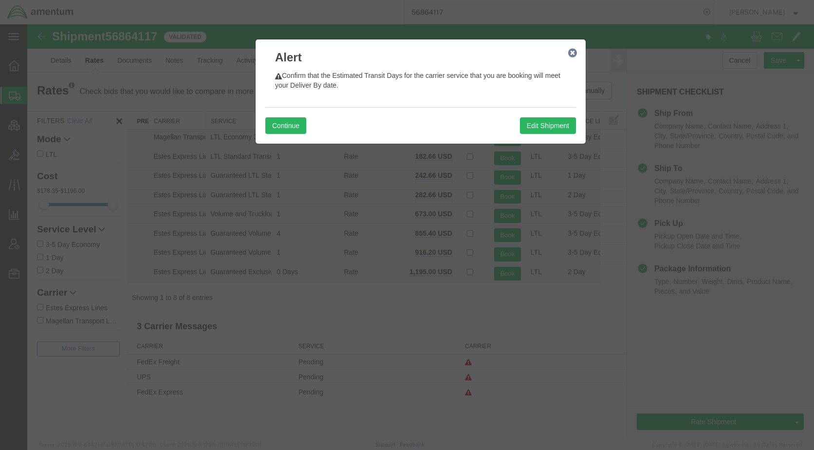
click at [402, 127] on div "Continue Edit Shipment" at bounding box center [420, 125] width 311 height 37
click at [301, 125] on button "Continue" at bounding box center [285, 125] width 41 height 17
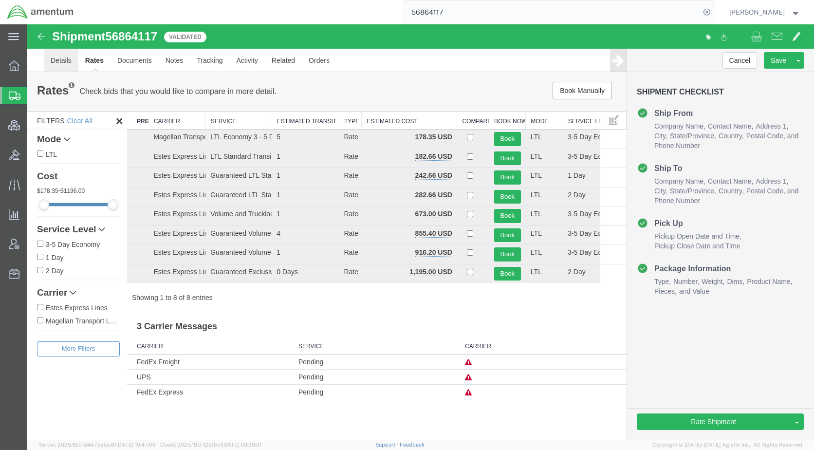
click at [68, 66] on link "Details" at bounding box center [61, 60] width 35 height 23
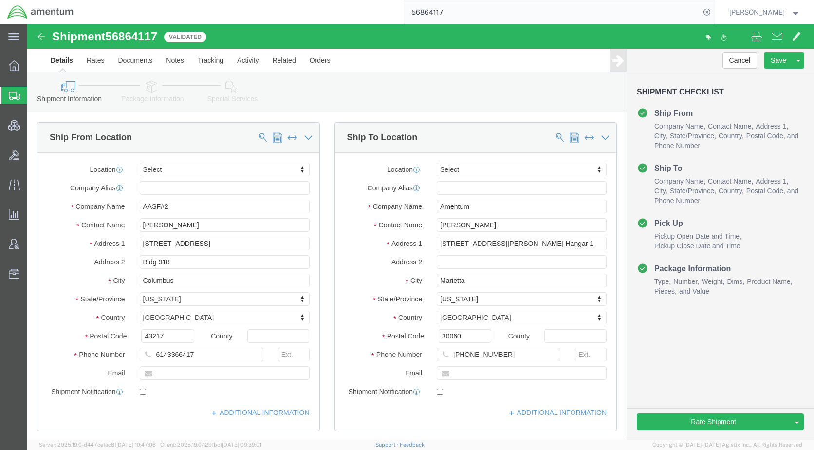
click icon
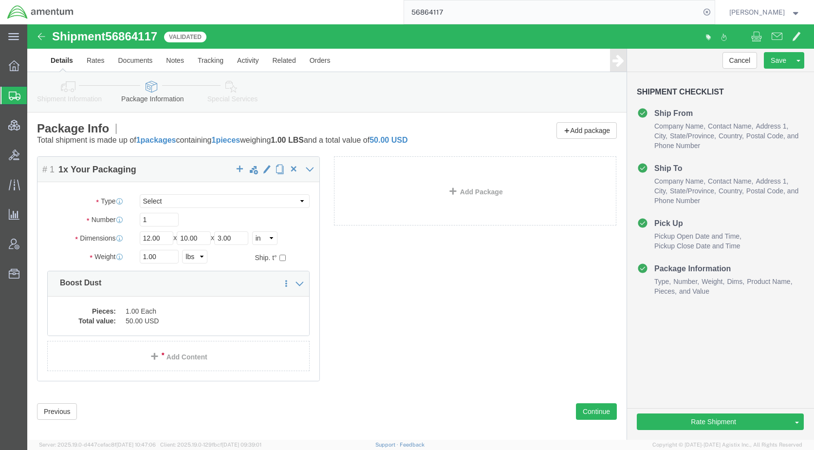
click icon
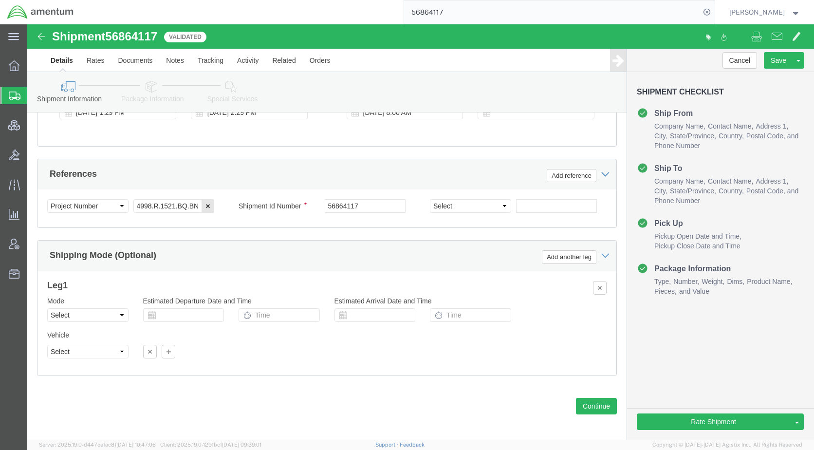
scroll to position [586, 0]
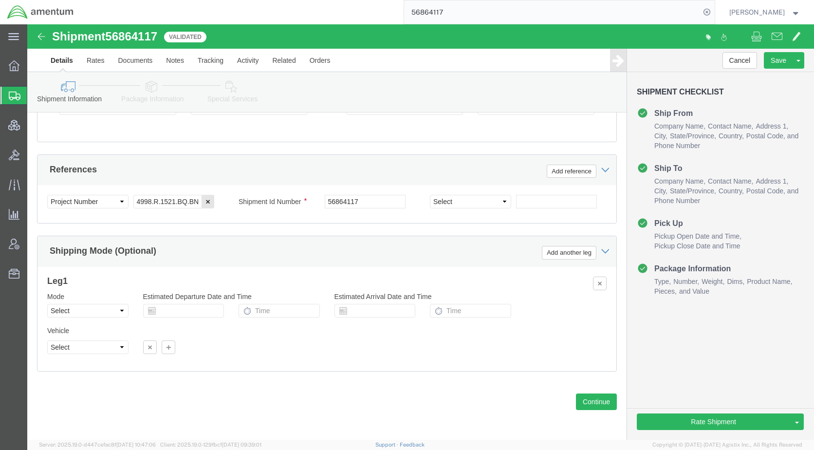
click icon
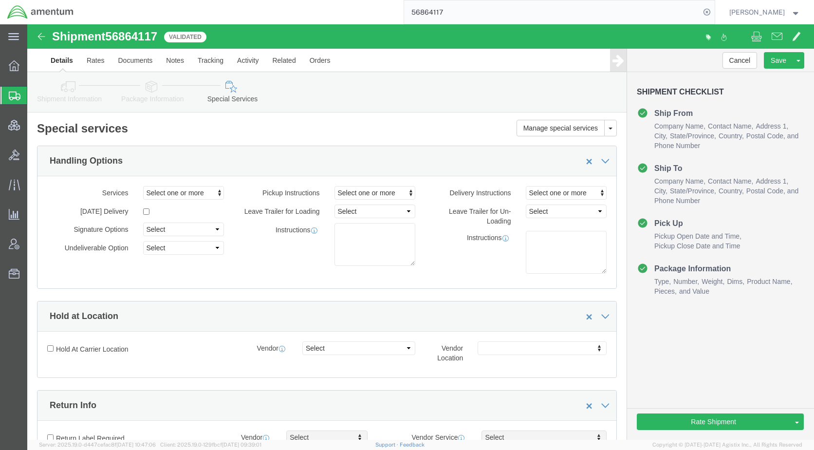
click icon
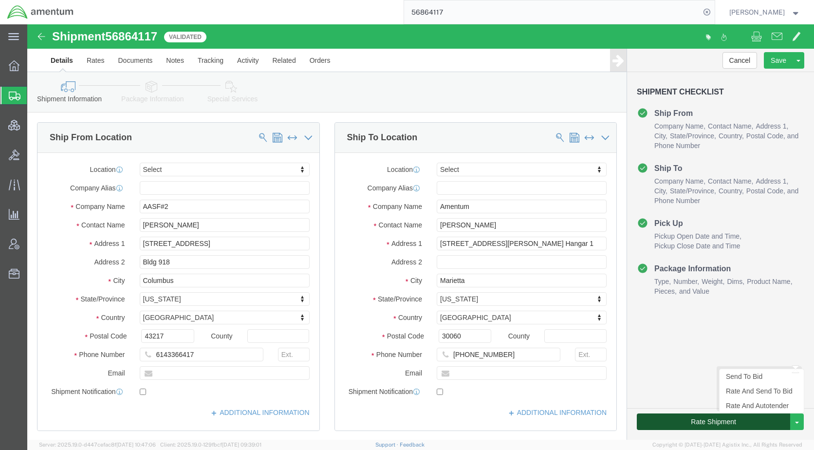
click button "Rate Shipment"
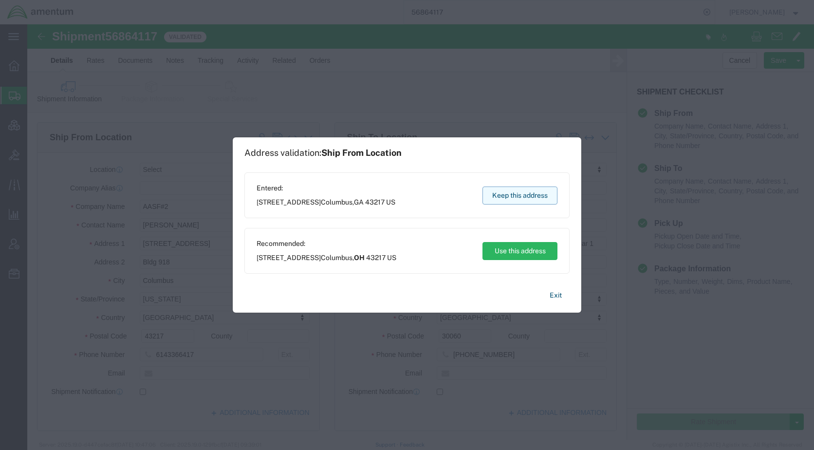
click at [536, 191] on button "Keep this address" at bounding box center [519, 195] width 75 height 18
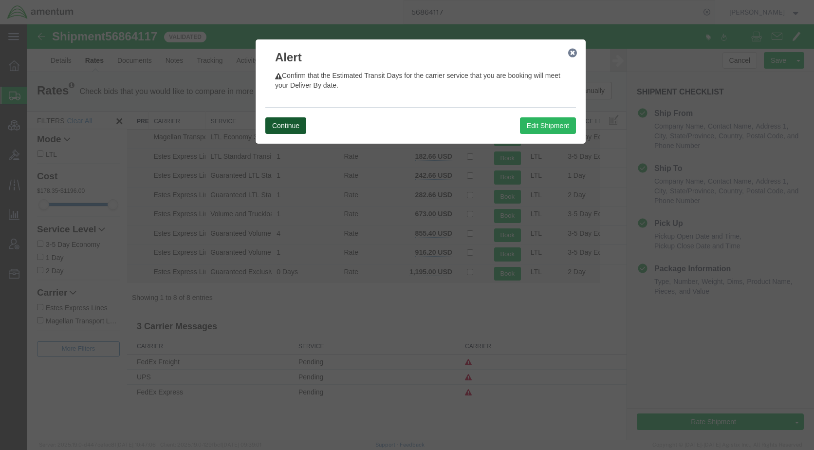
click at [296, 124] on button "Continue" at bounding box center [285, 125] width 41 height 17
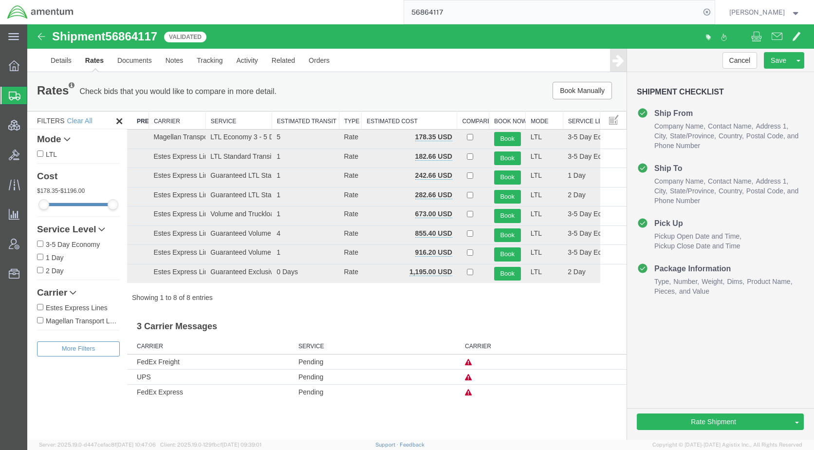
click at [467, 391] on icon at bounding box center [468, 392] width 7 height 7
click at [65, 56] on link "Details" at bounding box center [61, 60] width 35 height 23
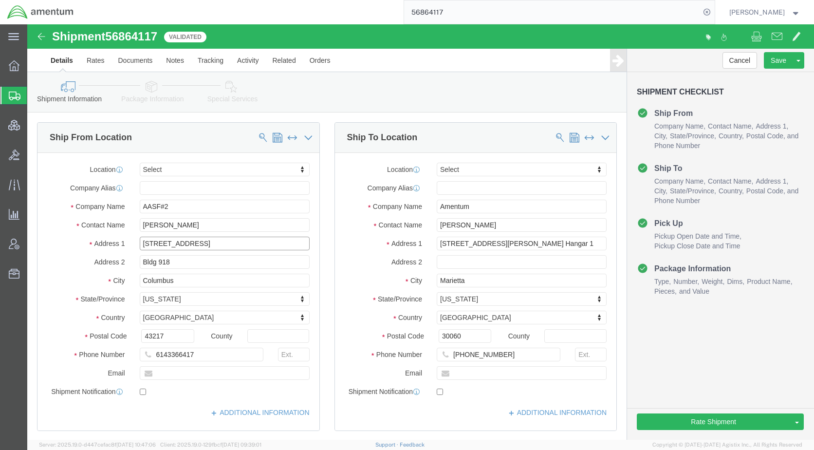
click input "[STREET_ADDRESS]"
type input "[STREET_ADDRESS]"
click div "Shipment Information Package Information Special Services Loading Routing"
drag, startPoint x: 503, startPoint y: 222, endPoint x: 465, endPoint y: 223, distance: 38.0
click input "[STREET_ADDRESS][PERSON_NAME] Hangar 1"
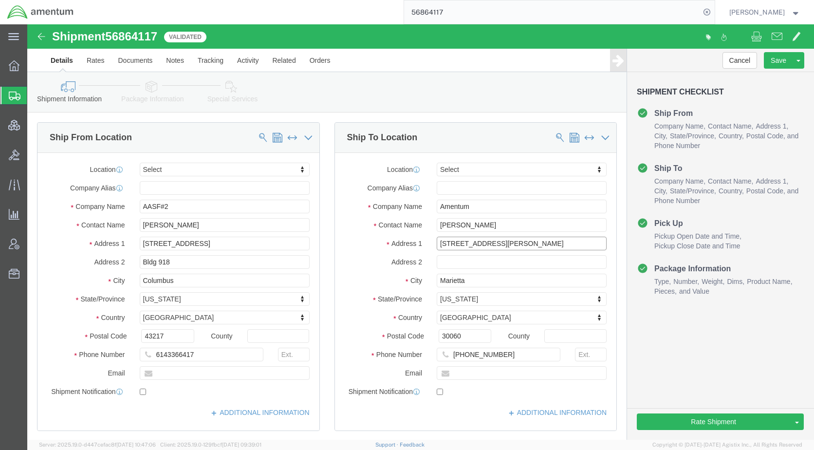
type input "[STREET_ADDRESS][PERSON_NAME]"
click input "text"
paste input "Hangar 1"
type input "Hangar 1"
drag, startPoint x: 475, startPoint y: 220, endPoint x: 410, endPoint y: 218, distance: 64.8
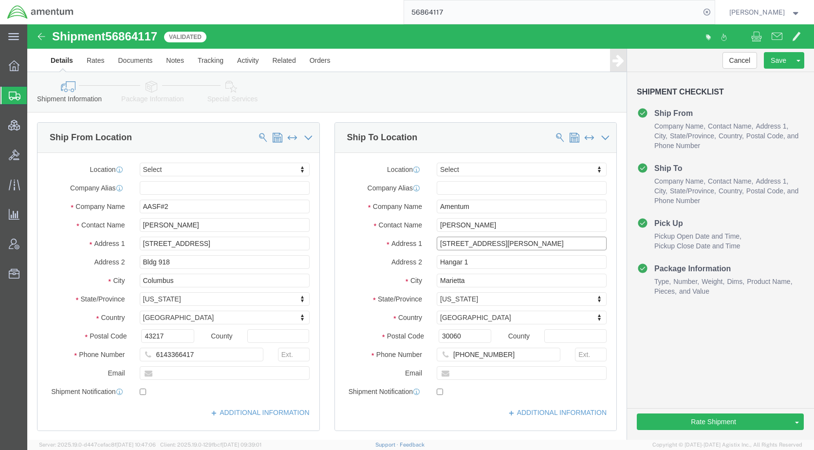
click input "[STREET_ADDRESS][PERSON_NAME]"
drag, startPoint x: 213, startPoint y: 213, endPoint x: 115, endPoint y: 214, distance: 98.3
click input "[STREET_ADDRESS]"
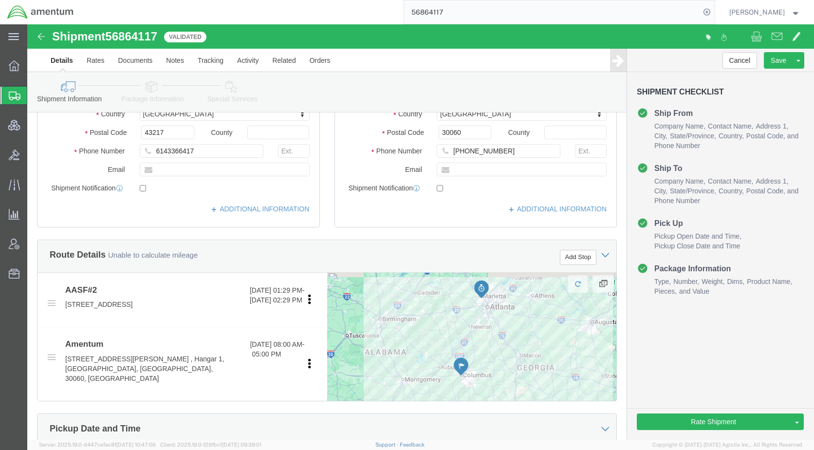
scroll to position [389, 0]
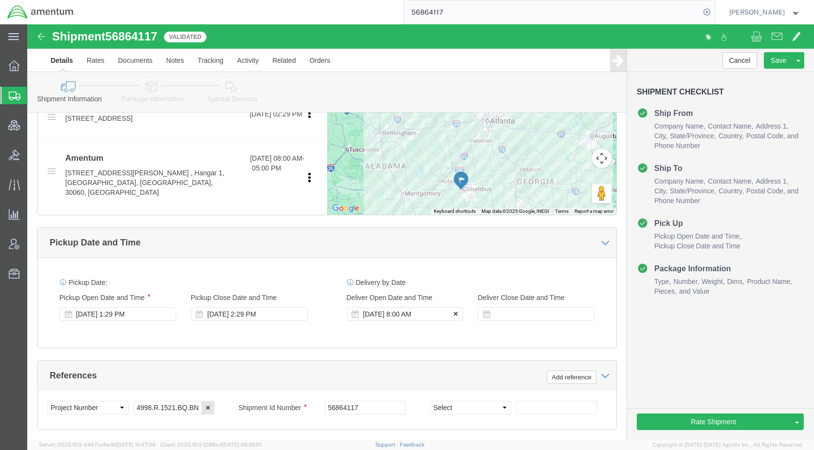
click icon
click div "[DATE] 2:29 PM"
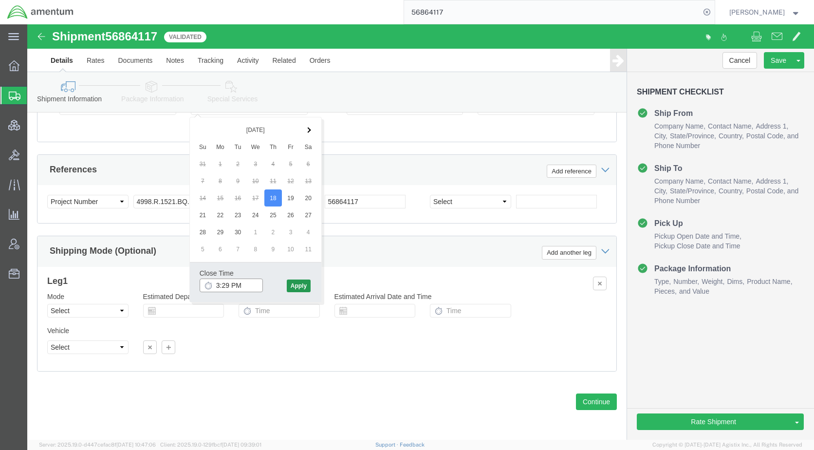
type input "3:29 PM"
click button "Apply"
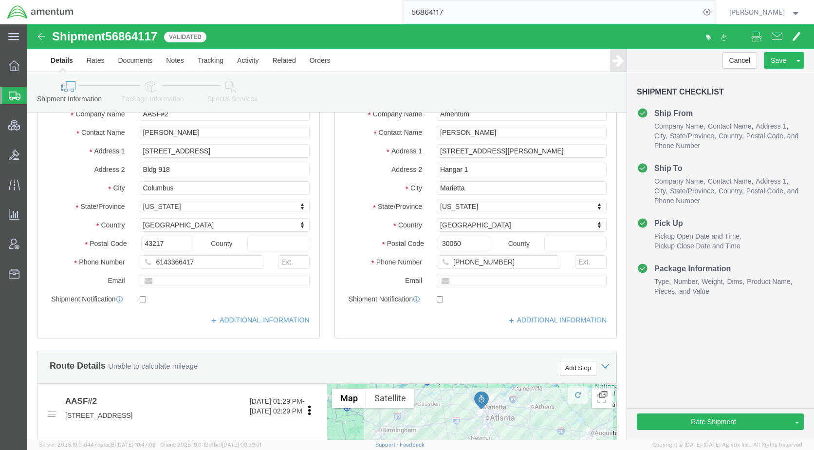
scroll to position [0, 0]
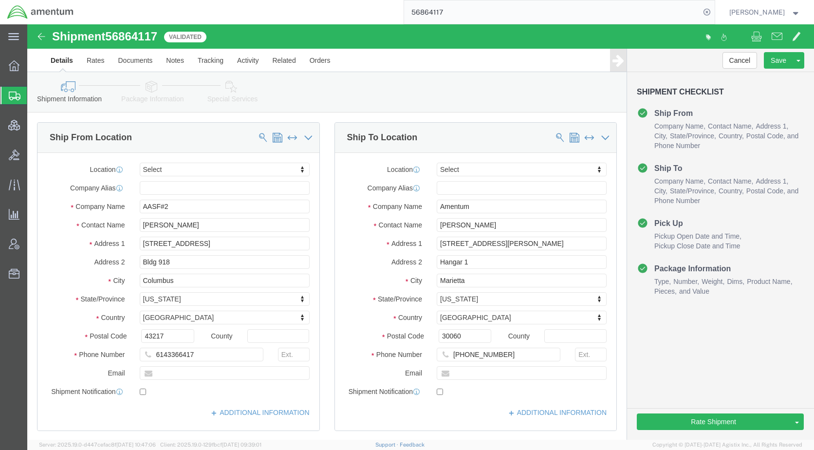
click icon
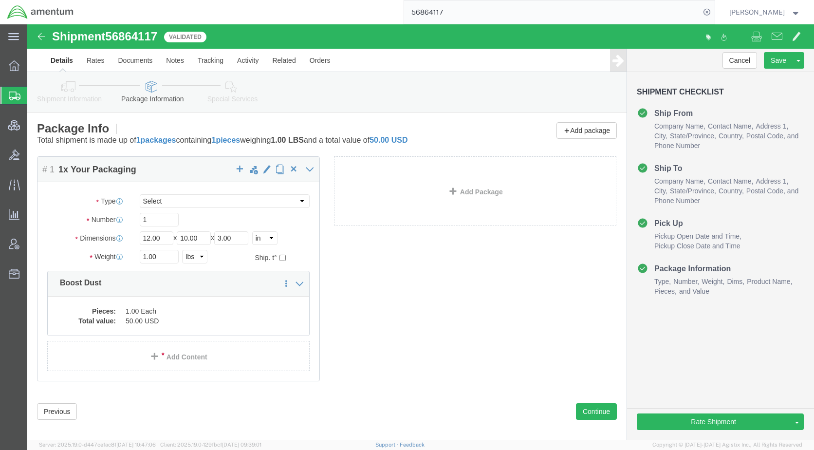
click icon
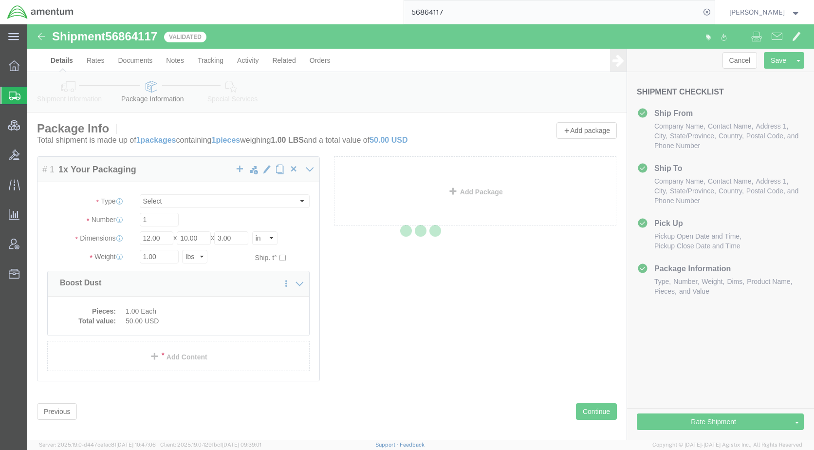
select select
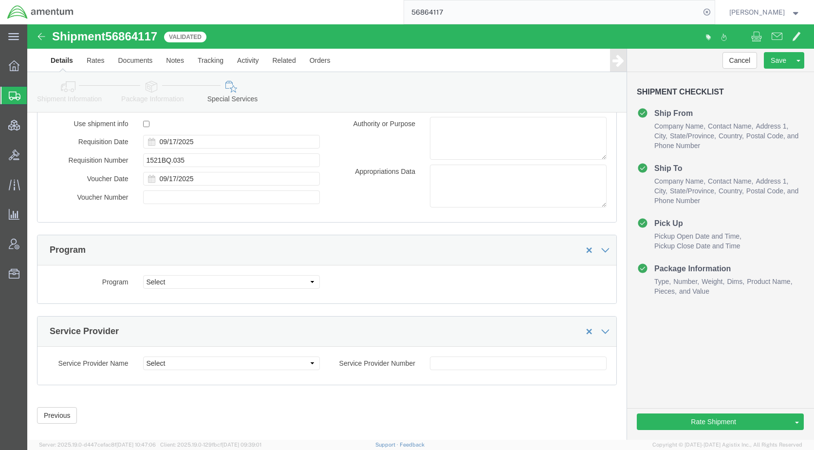
scroll to position [1581, 0]
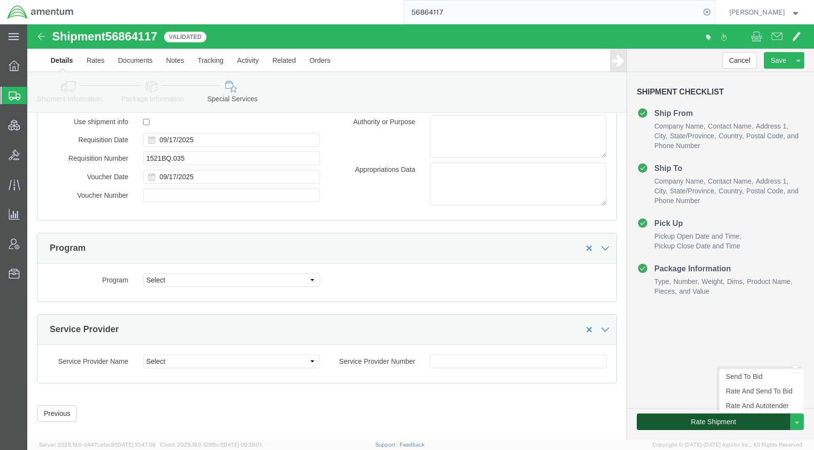
click button "Rate Shipment"
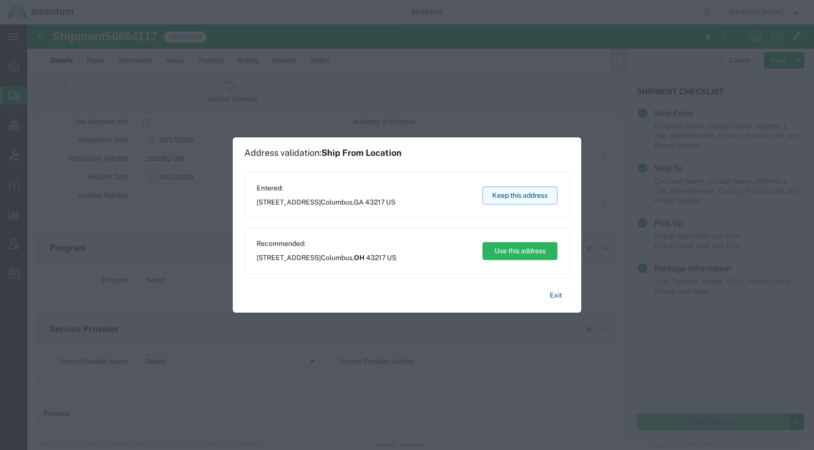
click at [506, 197] on button "Keep this address" at bounding box center [519, 195] width 75 height 18
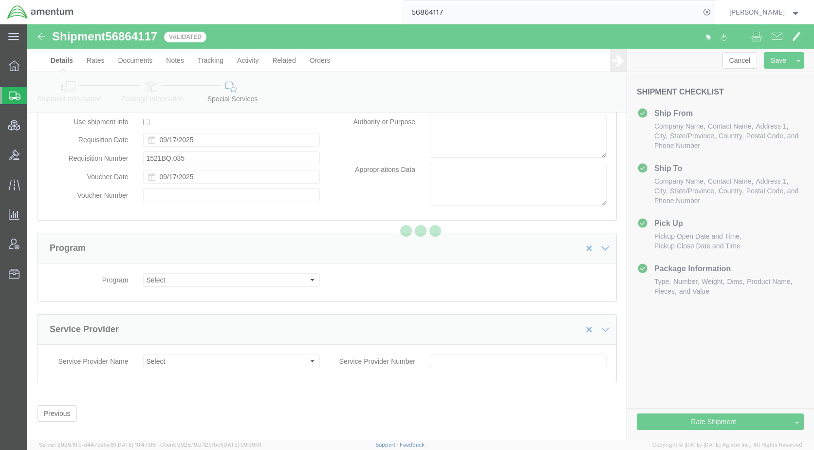
scroll to position [0, 0]
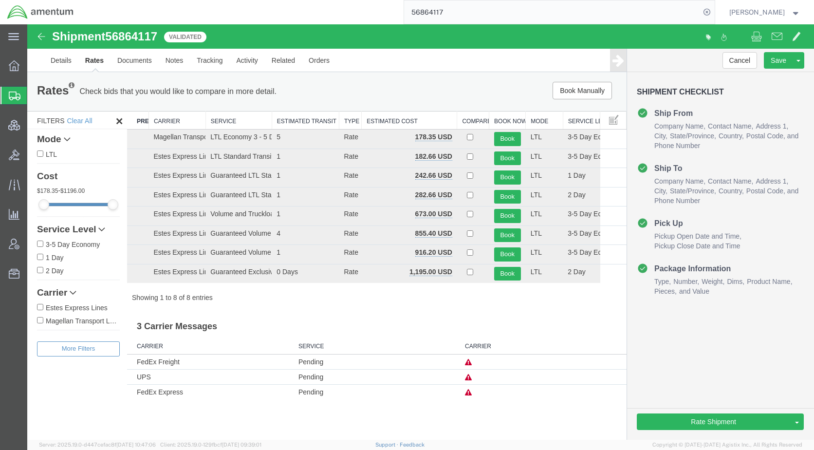
click at [419, 90] on div "Book Manually Pause Continue" at bounding box center [500, 91] width 248 height 18
click at [62, 63] on link "Details" at bounding box center [61, 60] width 35 height 23
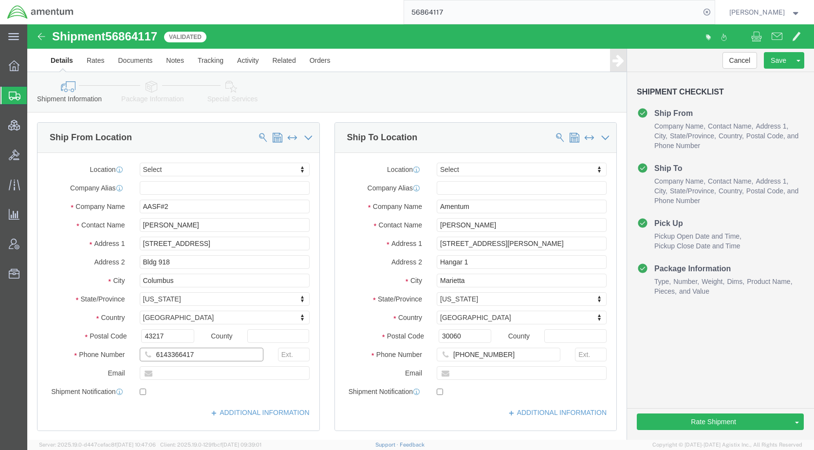
click input "6143366417"
click input "614-3366417"
type input "[PHONE_NUMBER]"
click icon
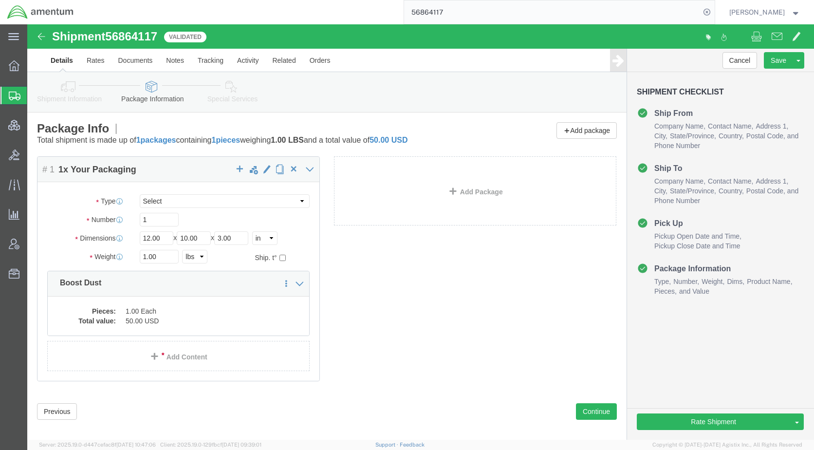
click icon
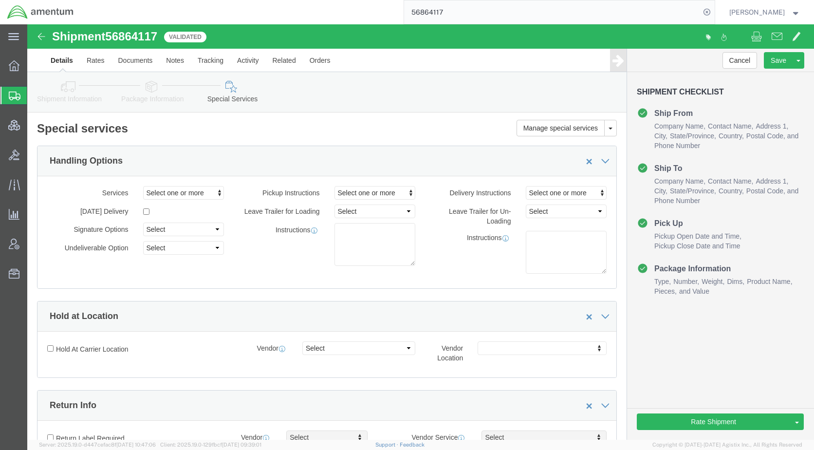
click icon
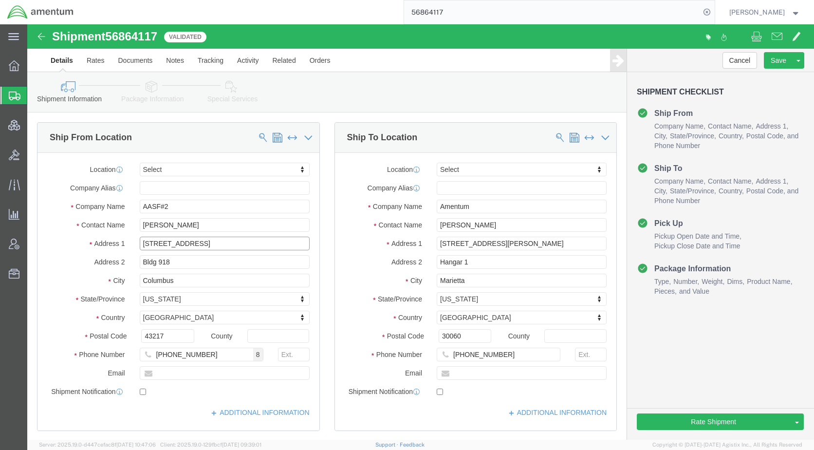
click input "[STREET_ADDRESS]"
click input "[PERSON_NAME]"
click input "AASF#2"
click input "Columbus"
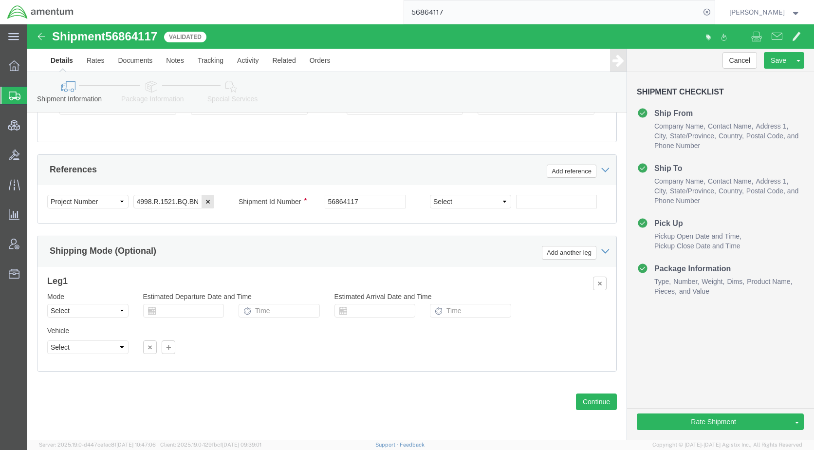
scroll to position [595, 0]
click icon
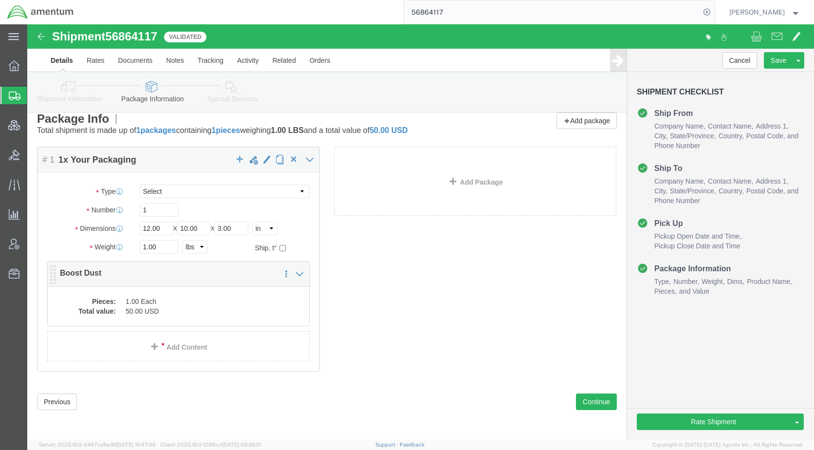
click dd "50.00 USD"
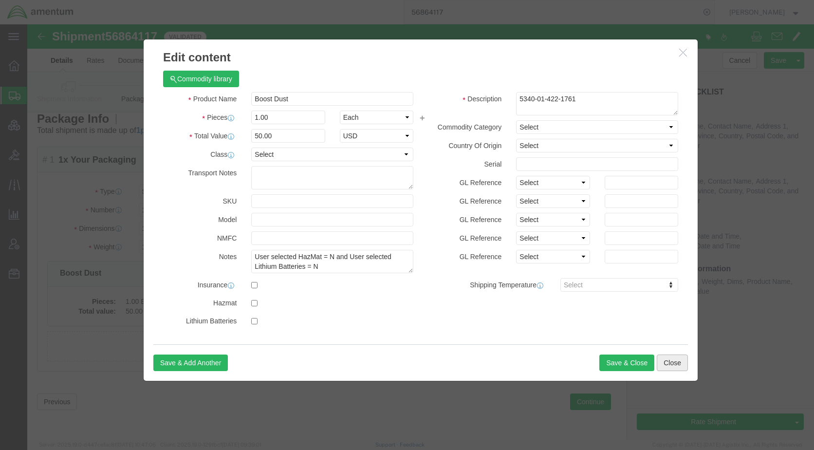
click button "Close"
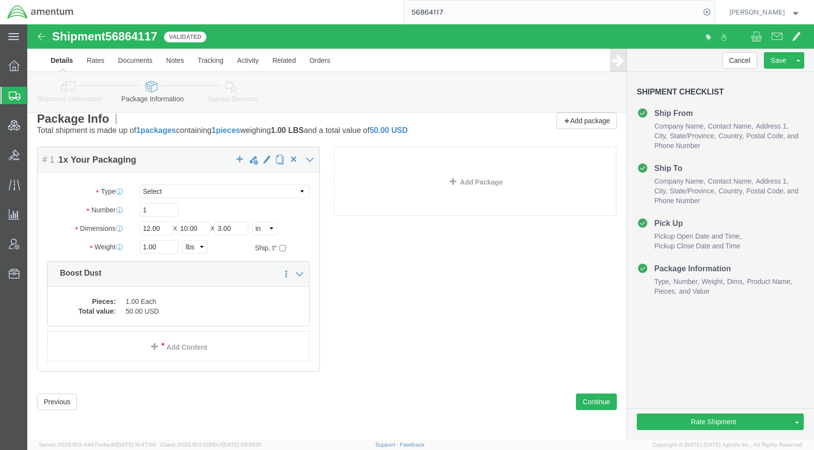
click icon
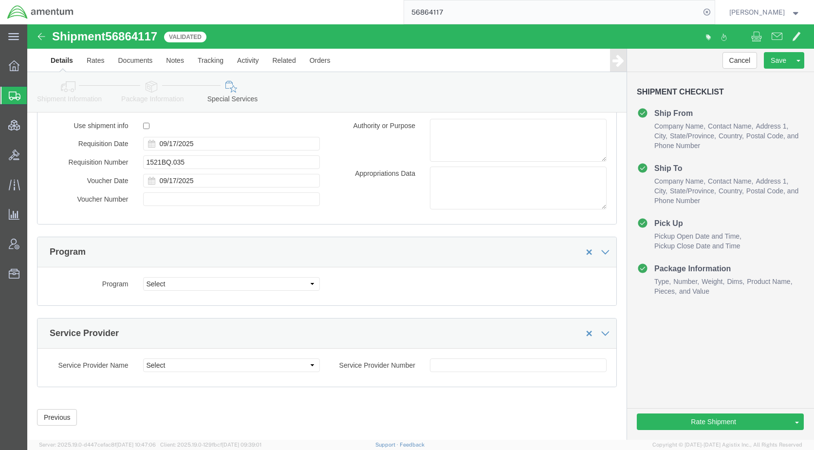
scroll to position [1581, 0]
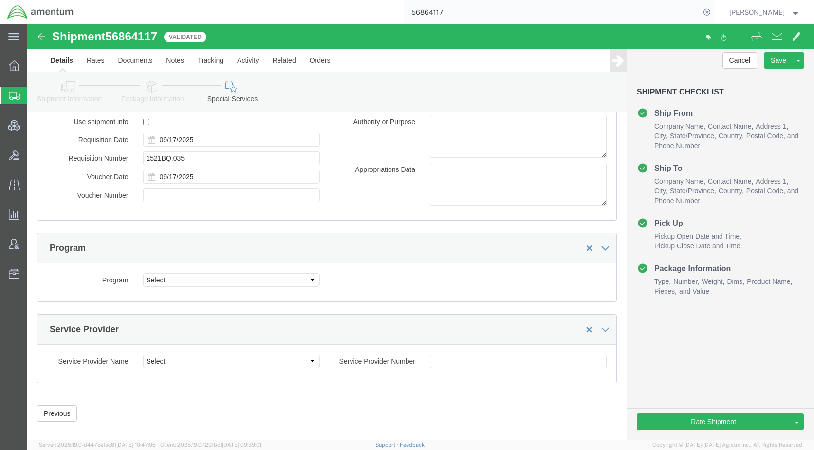
click icon
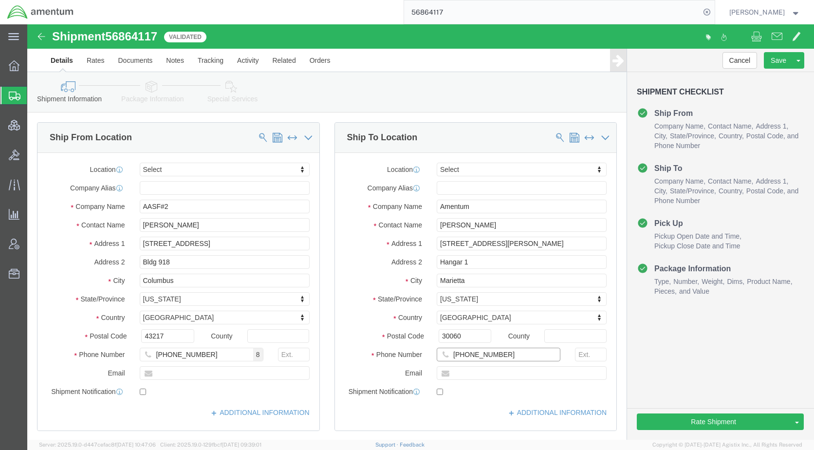
click input "[PHONE_NUMBER]"
click input "30060"
click input "Hangar 1"
click input "Marietta"
click input "[PERSON_NAME]"
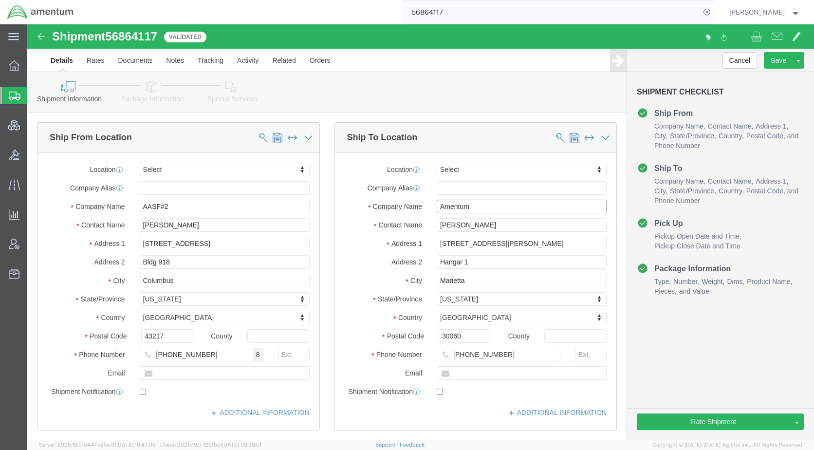
click input "Amentum"
click input "AASF#2"
click input "[PERSON_NAME]"
click input "[STREET_ADDRESS]"
click input "Bldg 918"
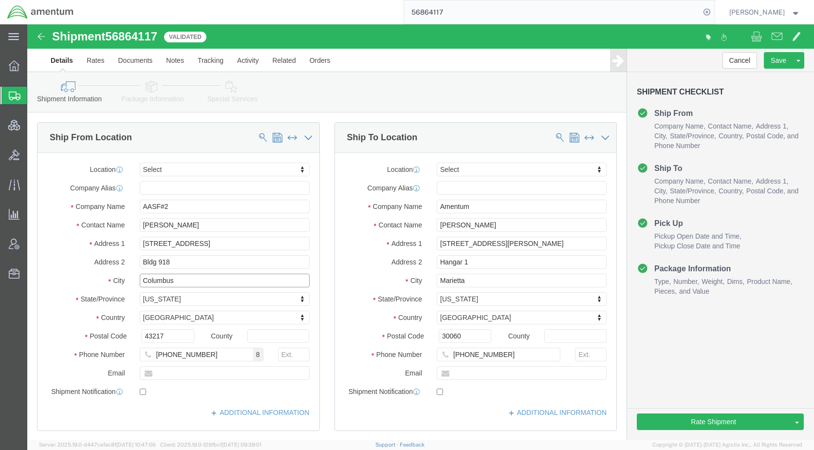
click input "Columbus"
drag, startPoint x: 132, startPoint y: 181, endPoint x: 108, endPoint y: 182, distance: 24.4
click input "AASF#2"
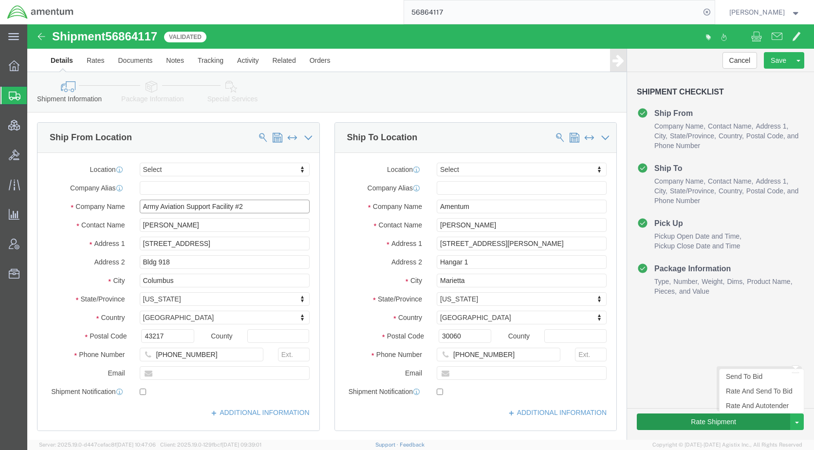
type input "Army Aviation Support Facility #2"
click button "Rate Shipment"
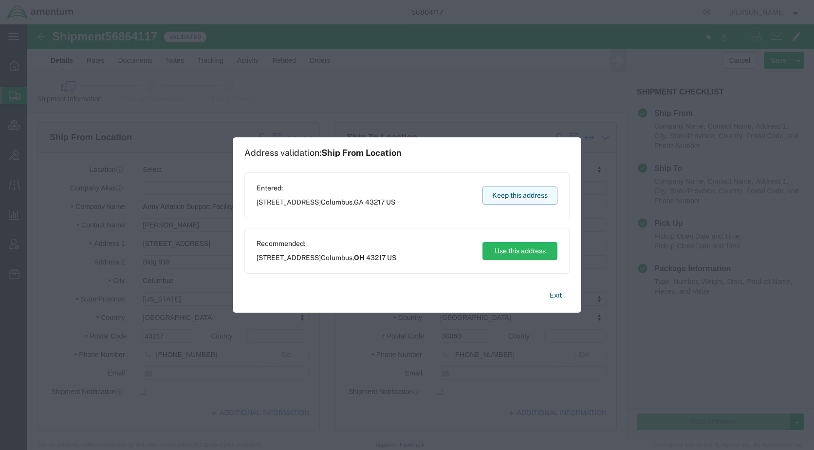
click at [520, 193] on button "Keep this address" at bounding box center [519, 195] width 75 height 18
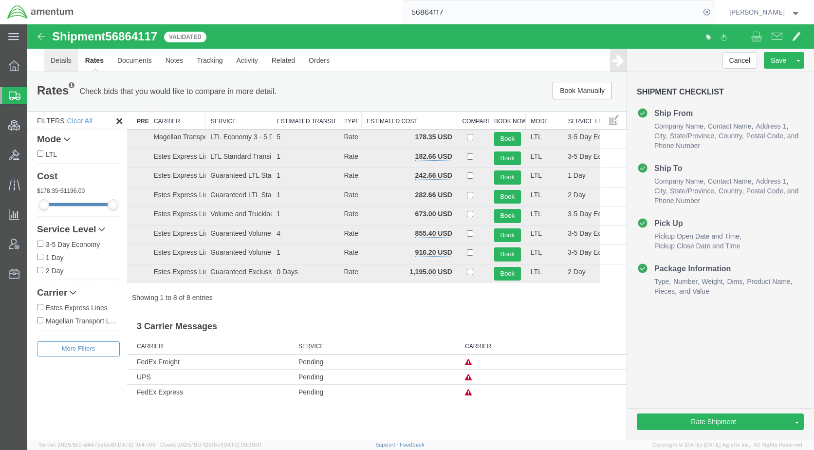
click at [66, 63] on link "Details" at bounding box center [61, 60] width 35 height 23
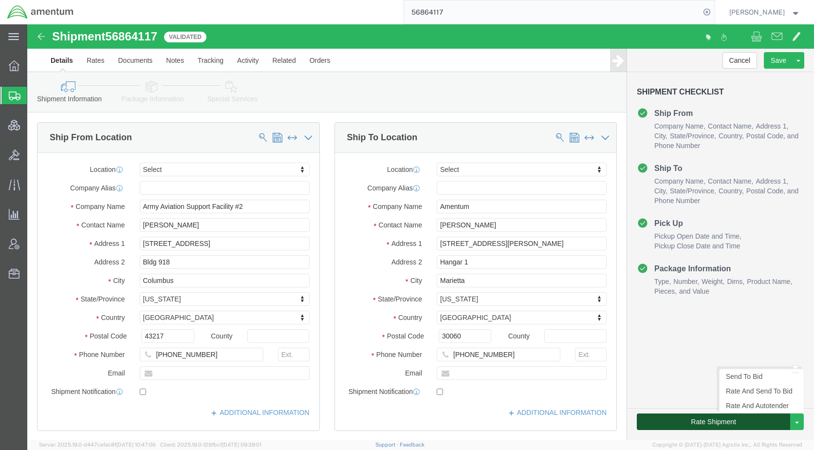
click button "Rate Shipment"
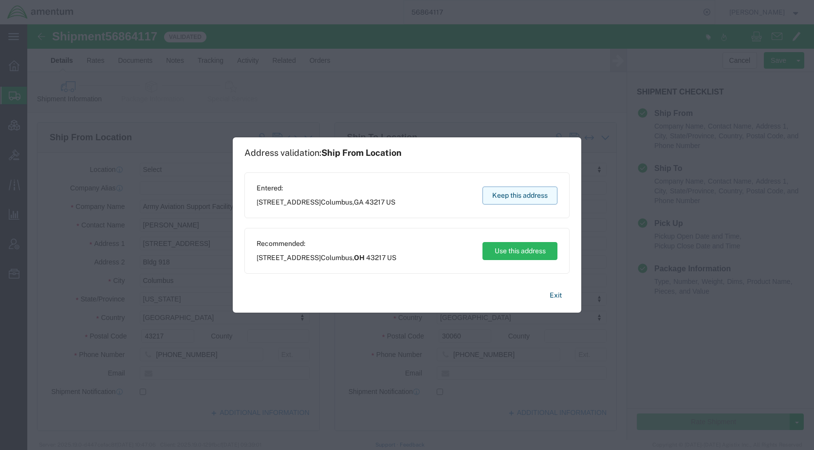
click at [505, 190] on button "Keep this address" at bounding box center [519, 195] width 75 height 18
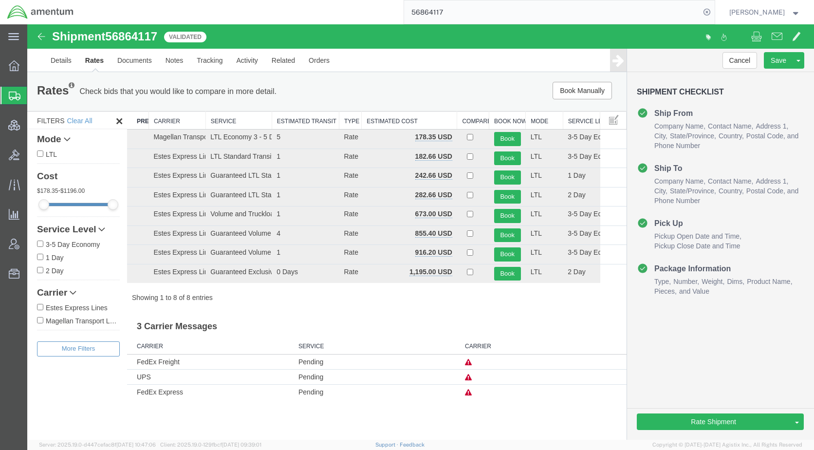
click at [361, 312] on h3 "3 Carrier Messages" at bounding box center [376, 323] width 499 height 22
click at [468, 377] on icon at bounding box center [468, 377] width 7 height 7
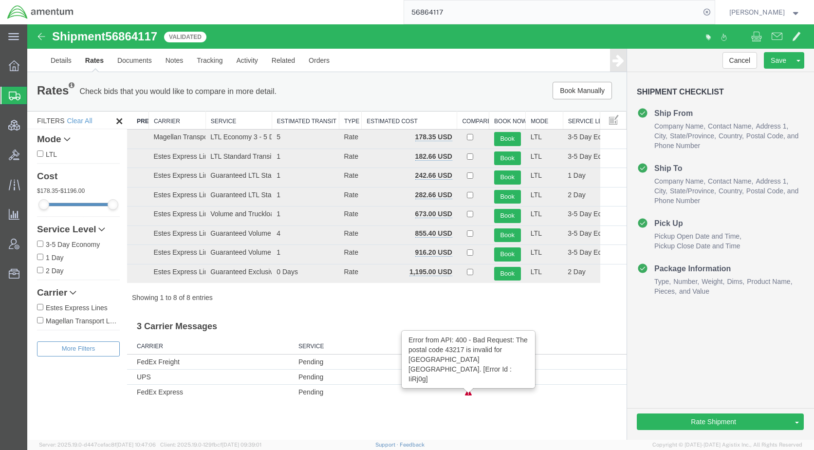
click at [368, 314] on h3 "3 Carrier Messages" at bounding box center [376, 323] width 499 height 22
click at [57, 58] on link "Details" at bounding box center [61, 60] width 35 height 23
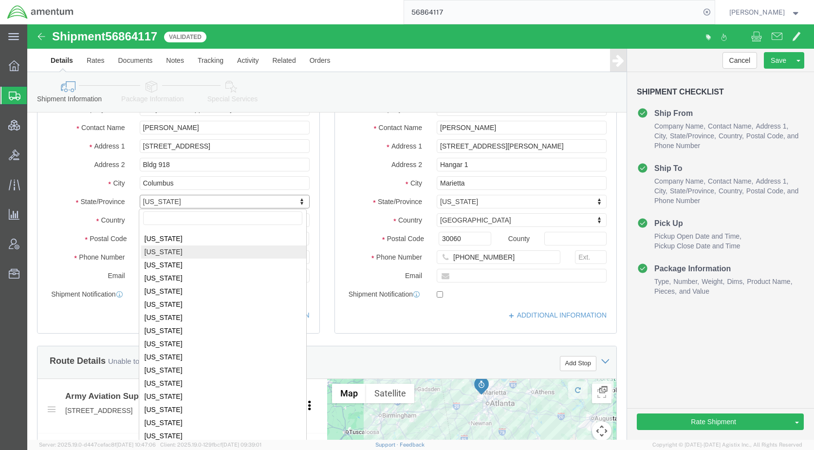
scroll to position [487, 0]
select select "OH"
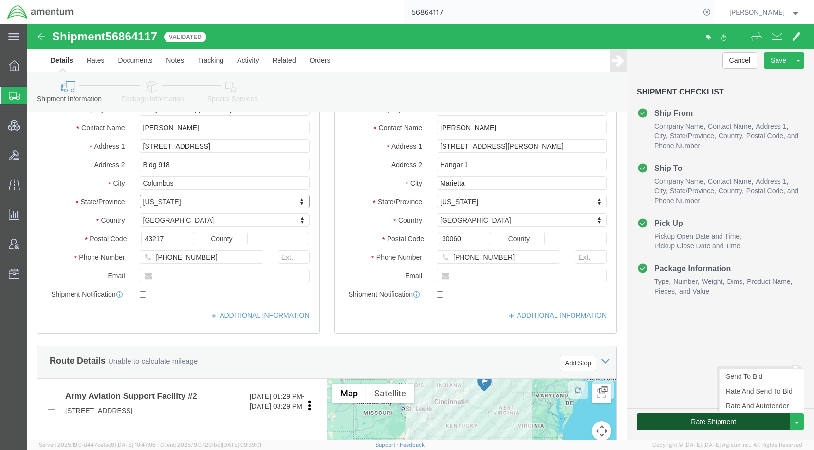
click button "Rate Shipment"
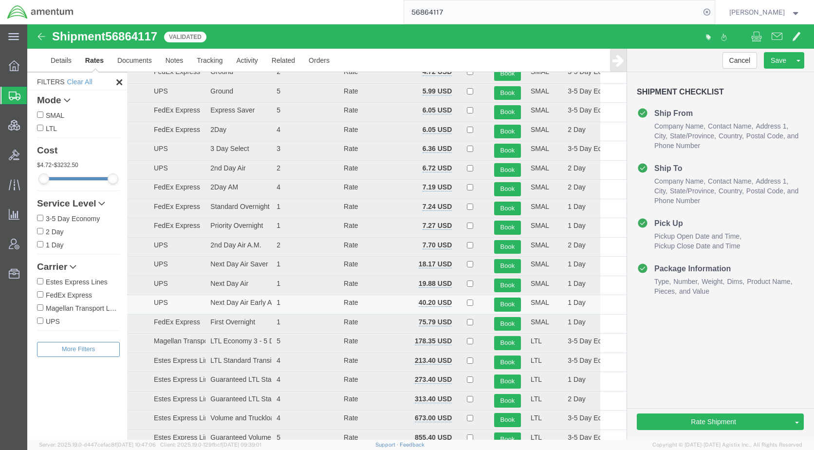
scroll to position [0, 0]
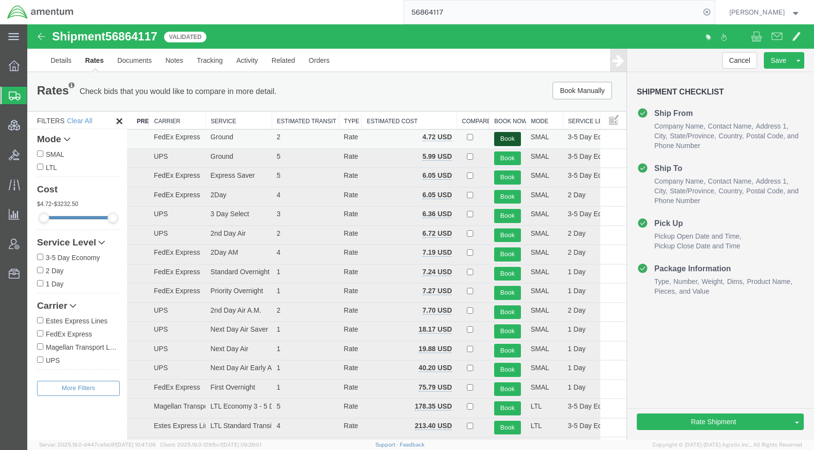
click at [497, 135] on button "Book" at bounding box center [507, 139] width 27 height 14
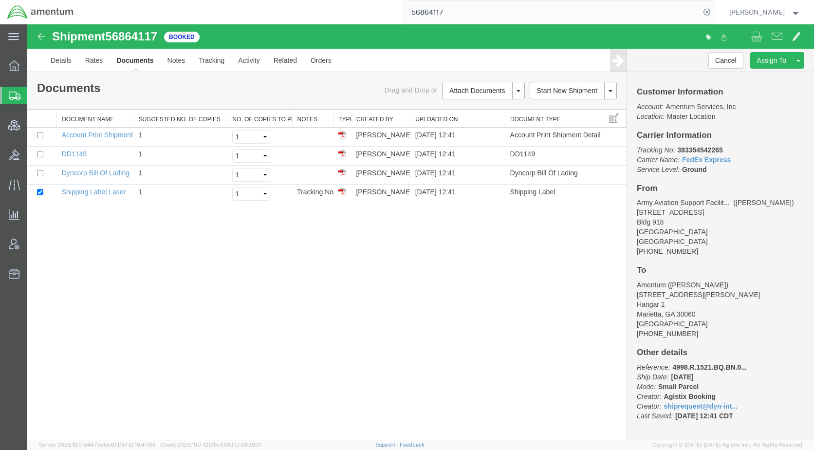
click at [35, 94] on span "Shipments" at bounding box center [31, 95] width 8 height 19
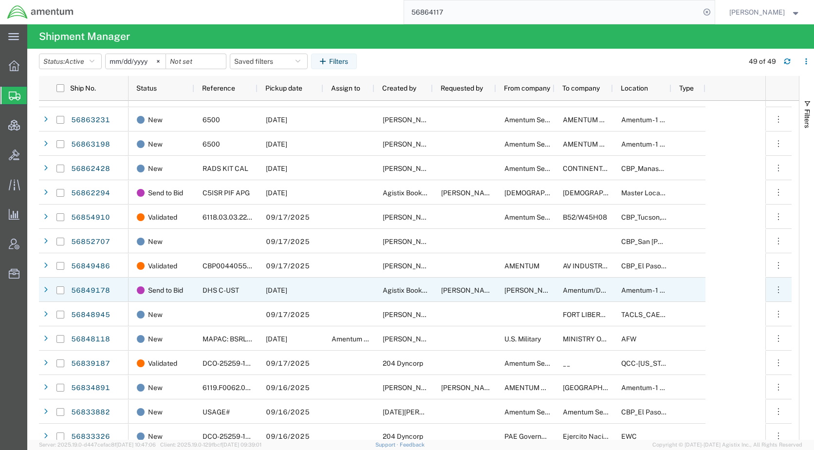
scroll to position [97, 0]
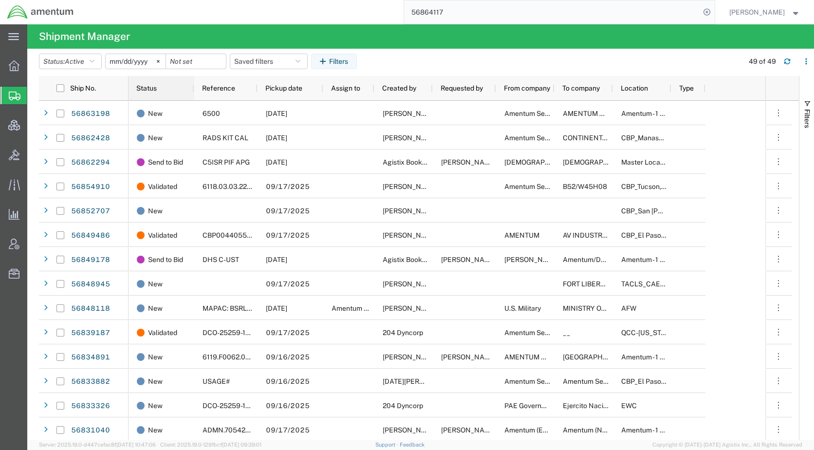
click at [154, 85] on span "Status" at bounding box center [146, 88] width 20 height 8
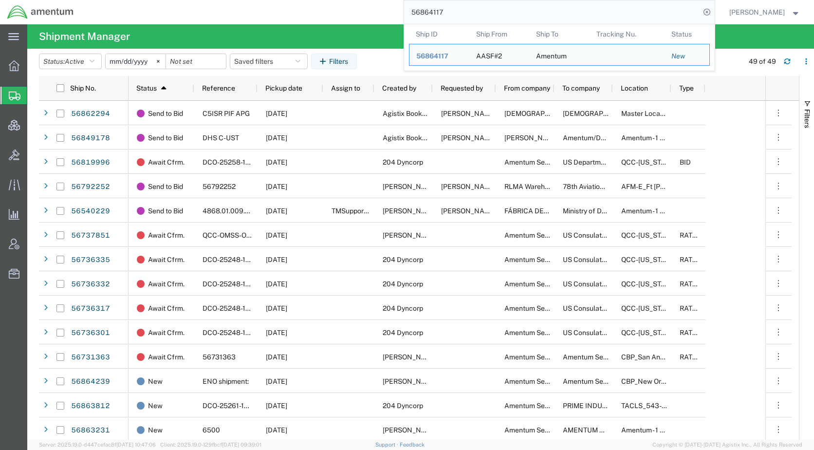
drag, startPoint x: 479, startPoint y: 15, endPoint x: 404, endPoint y: 14, distance: 75.5
click at [404, 14] on div "56864117 Ship ID Ship From Ship To Tracking Nu. Status Ship ID 56864117 Ship Fr…" at bounding box center [398, 12] width 634 height 24
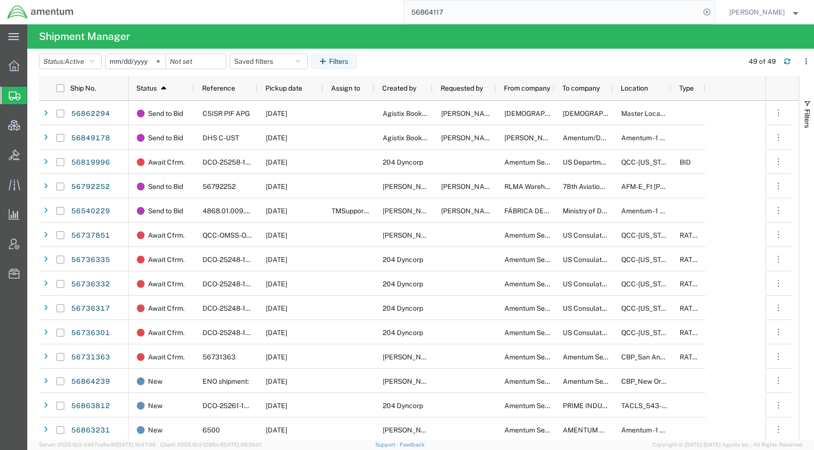
paste input "AFME-25253-2243"
click at [714, 12] on icon at bounding box center [707, 12] width 14 height 14
type input "AFME-25253-2243"
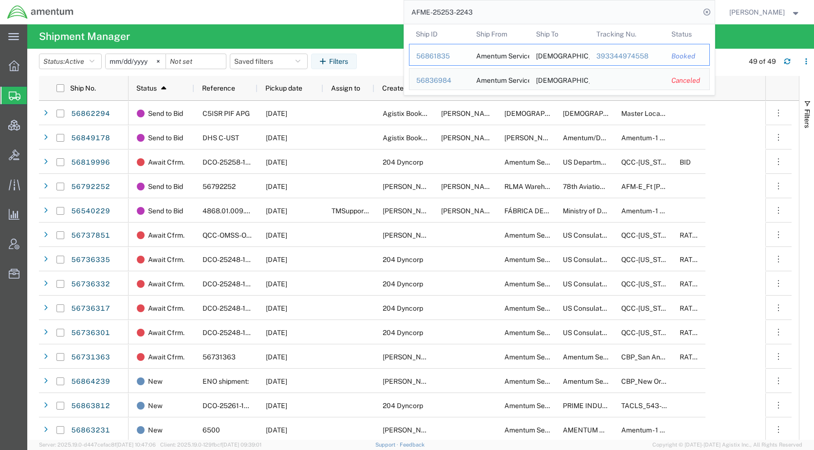
click at [445, 55] on div "56861835" at bounding box center [439, 56] width 46 height 10
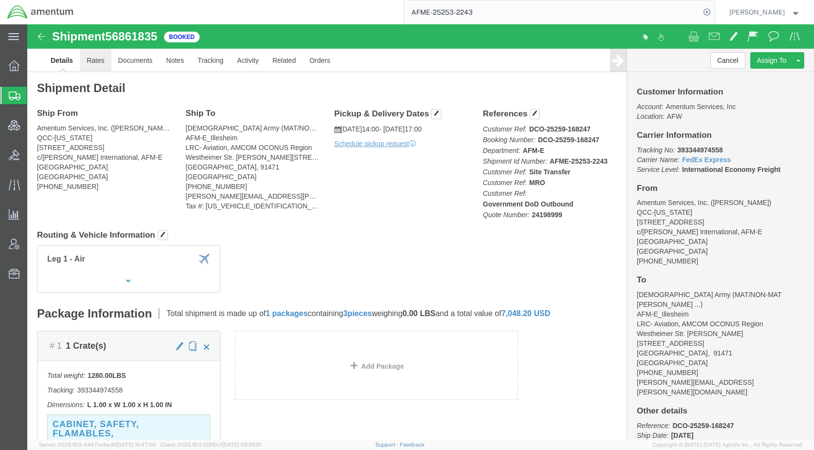
click link "Rates"
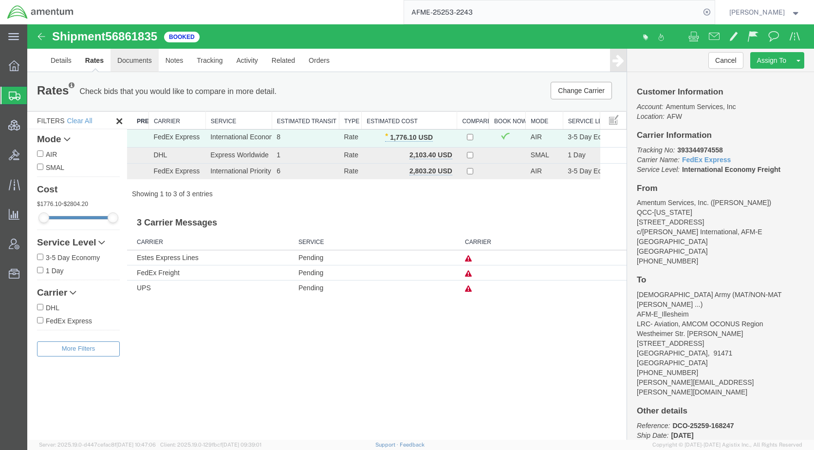
click at [139, 59] on link "Documents" at bounding box center [135, 60] width 48 height 23
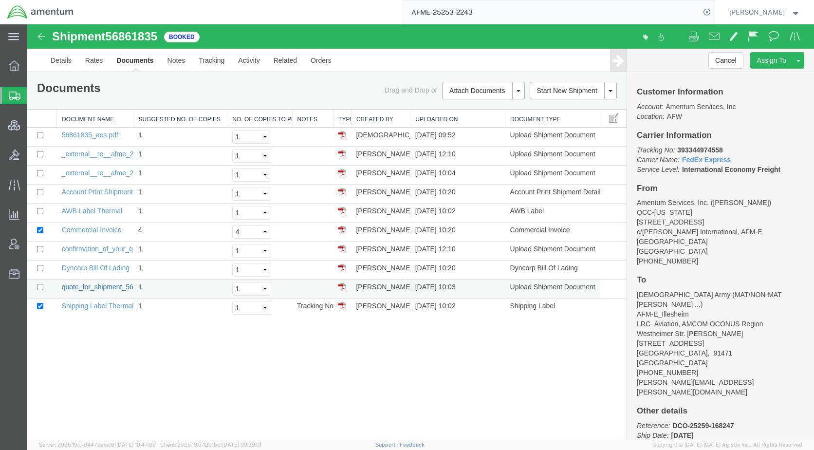
click at [101, 288] on link "quote_for_shipment_56836984____afme_25253_2243.pdf" at bounding box center [151, 287] width 178 height 8
drag, startPoint x: 61, startPoint y: 56, endPoint x: 72, endPoint y: 83, distance: 28.7
click at [61, 56] on link "Details" at bounding box center [61, 60] width 35 height 23
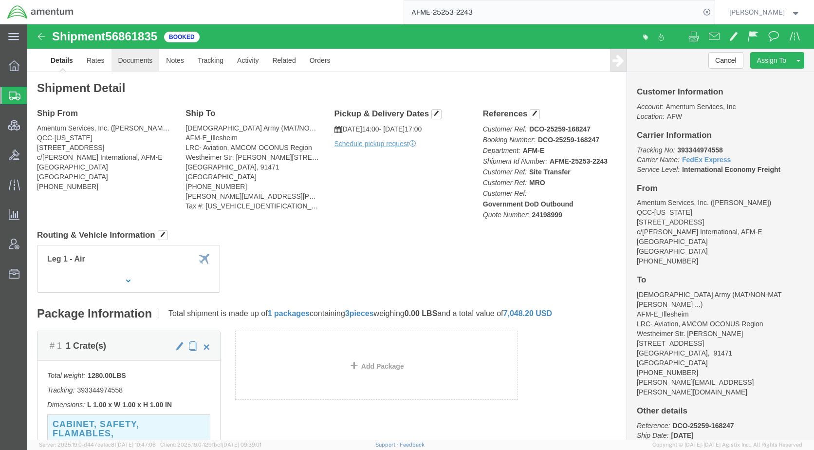
drag, startPoint x: 113, startPoint y: 40, endPoint x: 116, endPoint y: 49, distance: 9.2
click link "Documents"
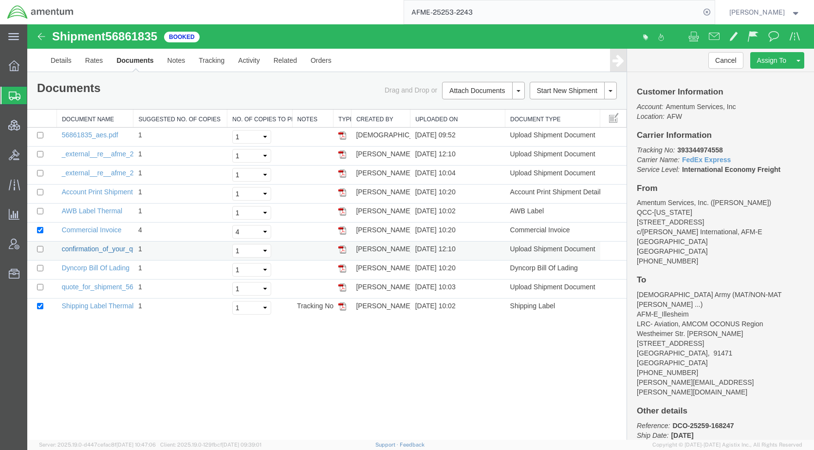
click at [111, 251] on link "confirmation_of_your_quote__id_24262709_from_us__irving_to_de__illesheim.pdf" at bounding box center [187, 249] width 250 height 8
click at [96, 60] on link "Rates" at bounding box center [94, 60] width 32 height 23
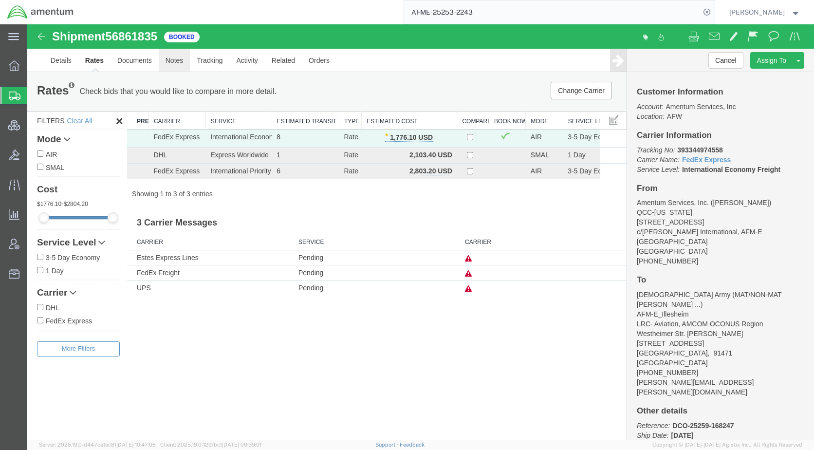
click at [182, 56] on link "Notes" at bounding box center [175, 60] width 32 height 23
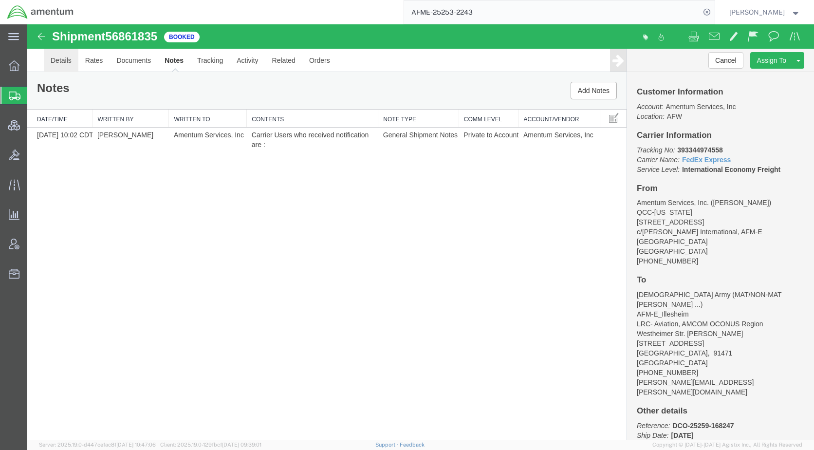
click at [58, 62] on link "Details" at bounding box center [61, 60] width 35 height 23
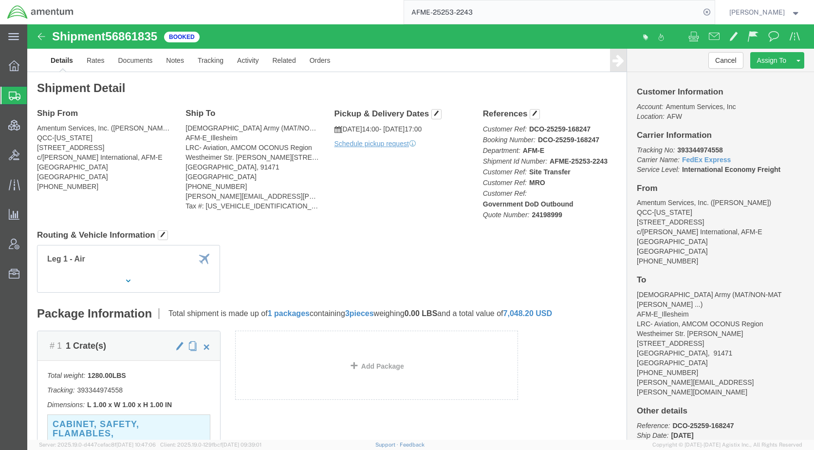
click div "Ship From Amentum Services, Inc. ([PERSON_NAME]) QCC-[US_STATE] [STREET_ADDRESS…"
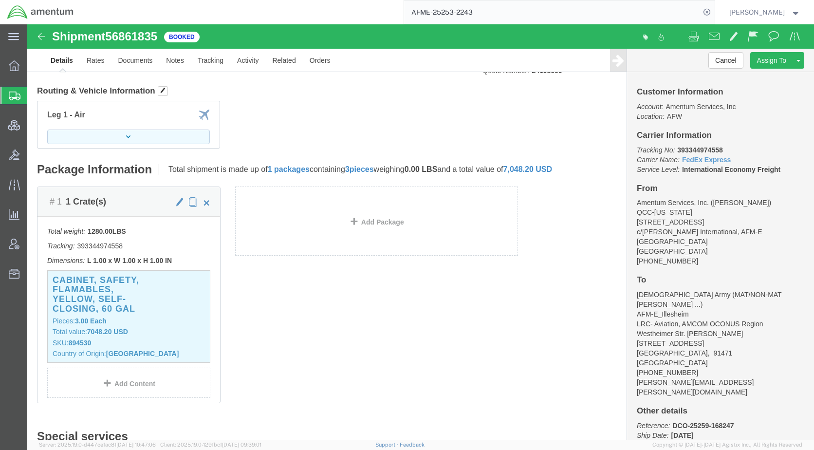
scroll to position [146, 0]
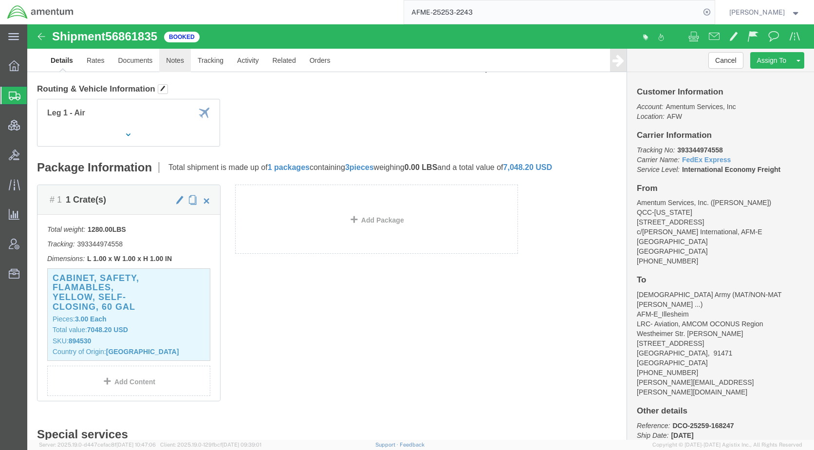
drag, startPoint x: 147, startPoint y: 38, endPoint x: 156, endPoint y: 68, distance: 31.3
click link "Notes"
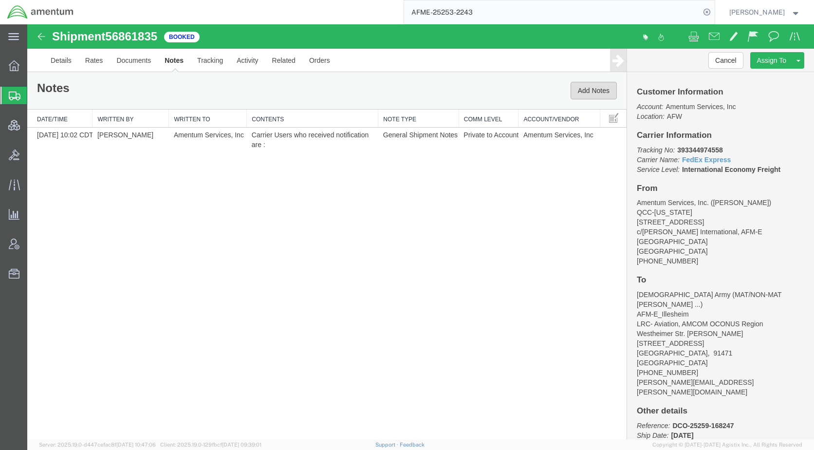
click at [580, 86] on button "Add Notes" at bounding box center [594, 91] width 46 height 18
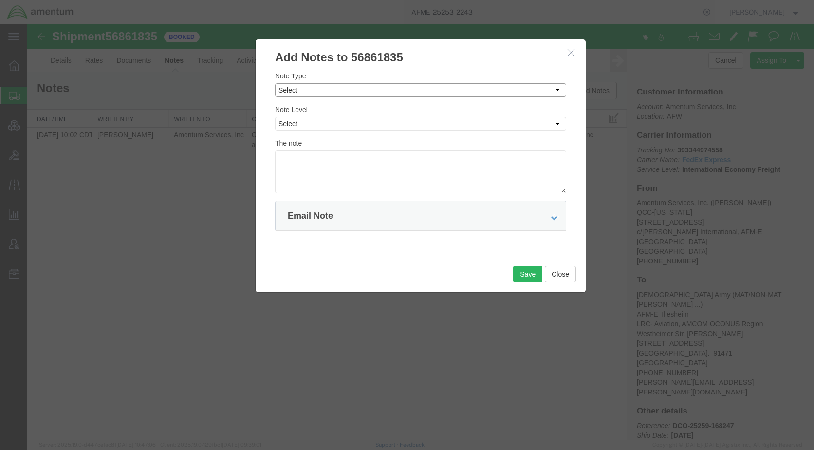
click at [331, 86] on select "Select Approval Bid Notes Carrier Change Notes Claim Notes Content Hazmat Notes…" at bounding box center [420, 90] width 291 height 14
select select "BID_NOTES"
click at [275, 83] on select "Select Approval Bid Notes Carrier Change Notes Claim Notes Content Hazmat Notes…" at bounding box center [420, 90] width 291 height 14
click at [326, 128] on select "Select Private to Account Private to Vendor Public" at bounding box center [420, 124] width 291 height 14
select select "PRIVATE_TO_ACCOUNT"
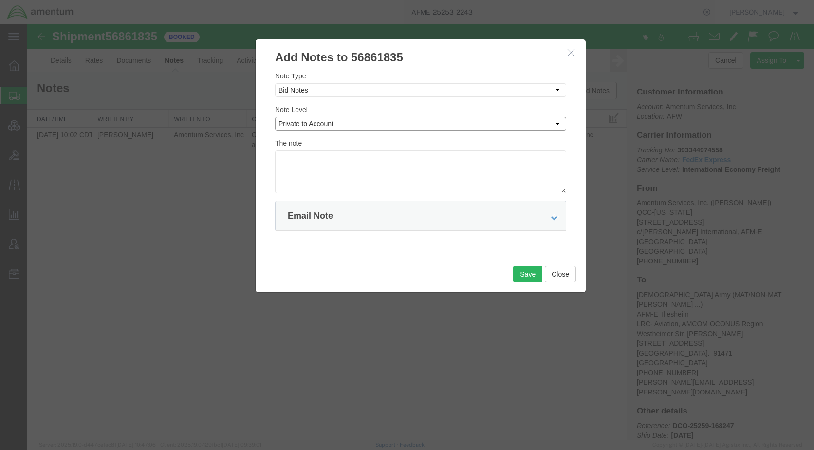
click at [275, 117] on select "Select Private to Account Private to Vendor Public" at bounding box center [420, 124] width 291 height 14
click at [327, 159] on textarea at bounding box center [420, 171] width 291 height 43
type textarea "test"
click at [524, 271] on button "Save" at bounding box center [527, 274] width 29 height 17
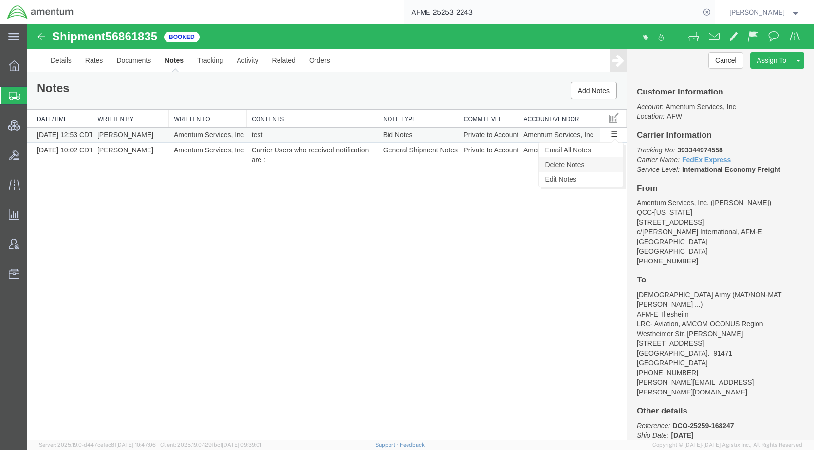
click at [612, 165] on link "Delete Notes" at bounding box center [581, 164] width 84 height 15
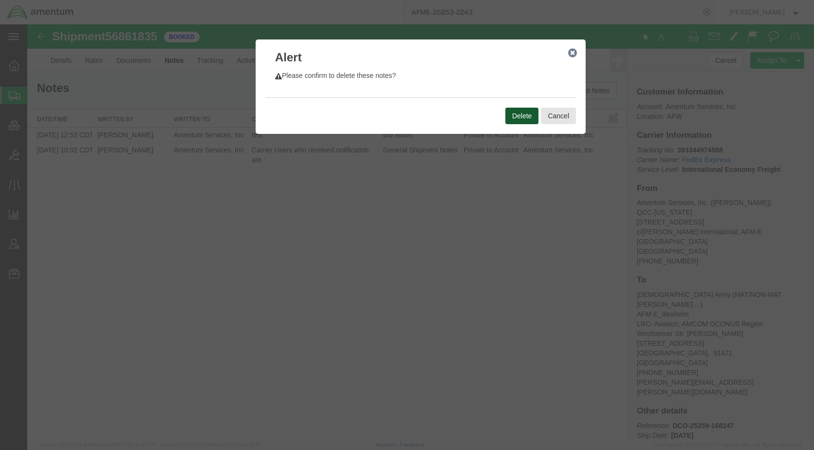
click at [518, 112] on button "Delete" at bounding box center [521, 116] width 33 height 17
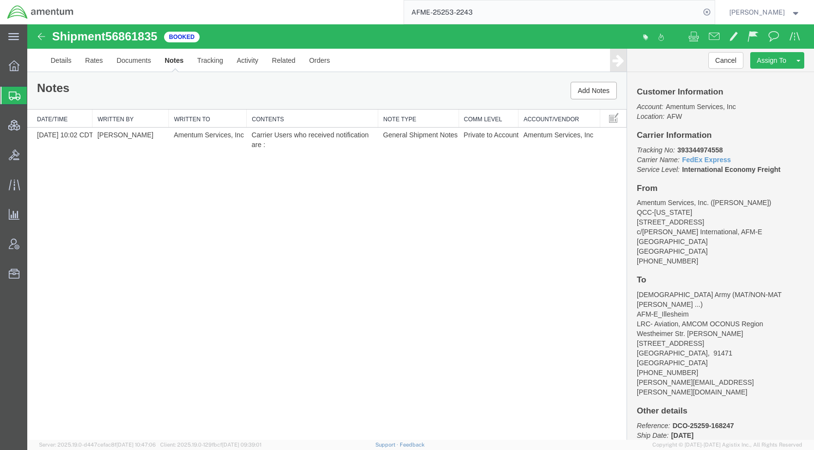
click at [35, 93] on span "Shipments" at bounding box center [31, 95] width 8 height 19
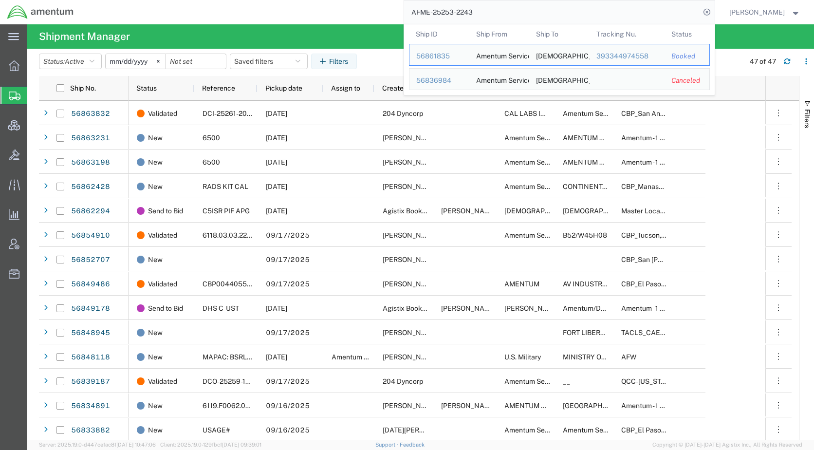
click at [520, 14] on input "AFME-25253-2243" at bounding box center [552, 11] width 296 height 23
click at [458, 55] on div "56861835" at bounding box center [439, 56] width 46 height 10
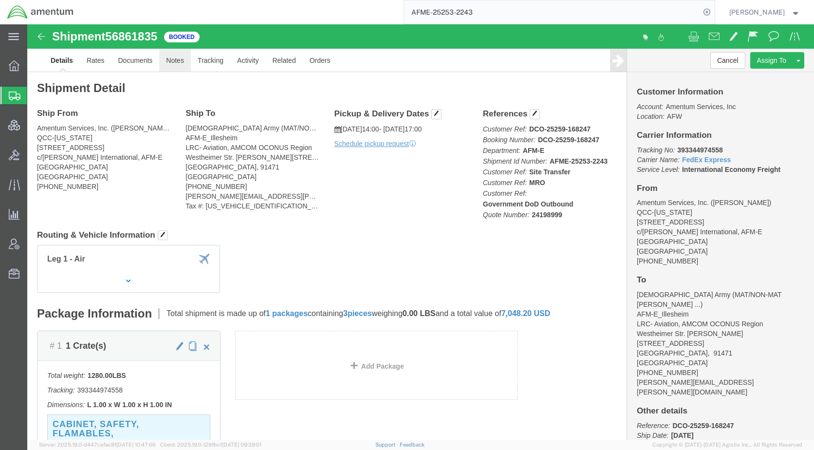
click link "Notes"
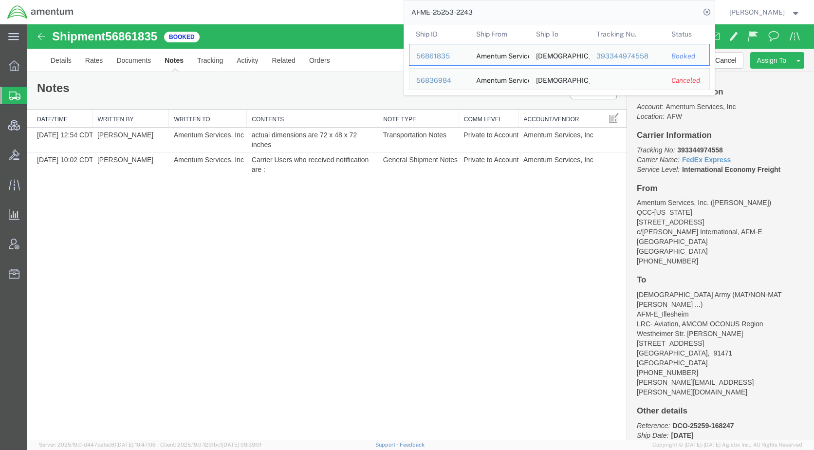
drag, startPoint x: 525, startPoint y: 14, endPoint x: 289, endPoint y: 23, distance: 235.8
click at [289, 23] on div "AFME-25253-2243 Ship ID Ship From Ship To Tracking Nu. Status Ship ID 56861835 …" at bounding box center [398, 12] width 634 height 24
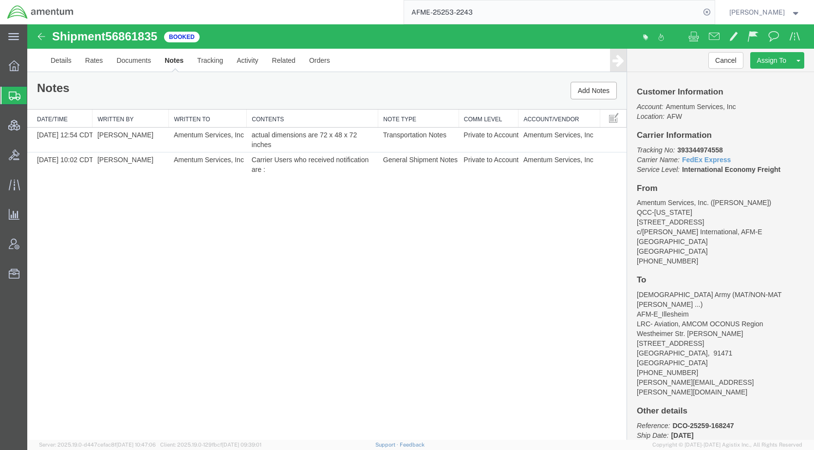
click at [476, 13] on input "AFME-25253-2243" at bounding box center [552, 11] width 296 height 23
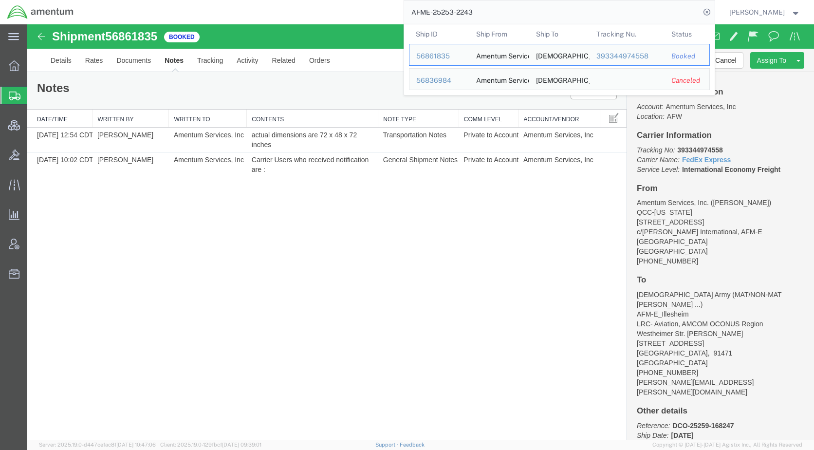
drag, startPoint x: 497, startPoint y: 15, endPoint x: 420, endPoint y: 16, distance: 76.9
click at [420, 16] on form "AFME-25253-2243 Ship ID Ship From Ship To Tracking Nu. Status Ship ID 56861835 …" at bounding box center [560, 12] width 312 height 24
paste input "56806465"
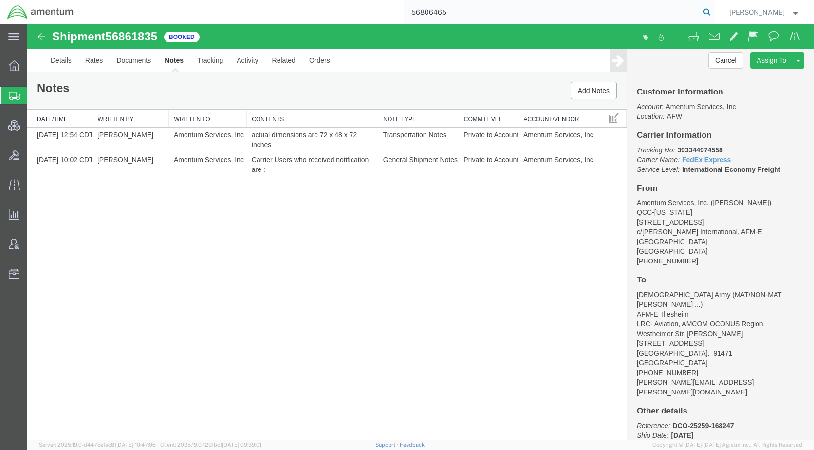
type input "56806465"
click at [714, 10] on icon at bounding box center [707, 12] width 14 height 14
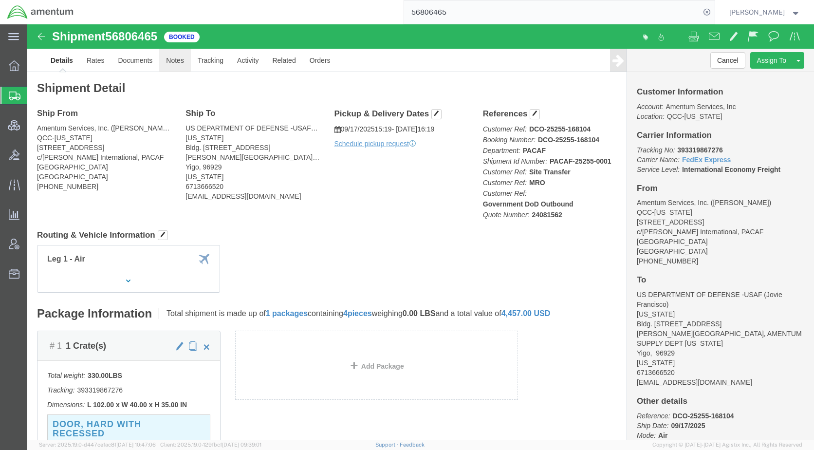
click link "Notes"
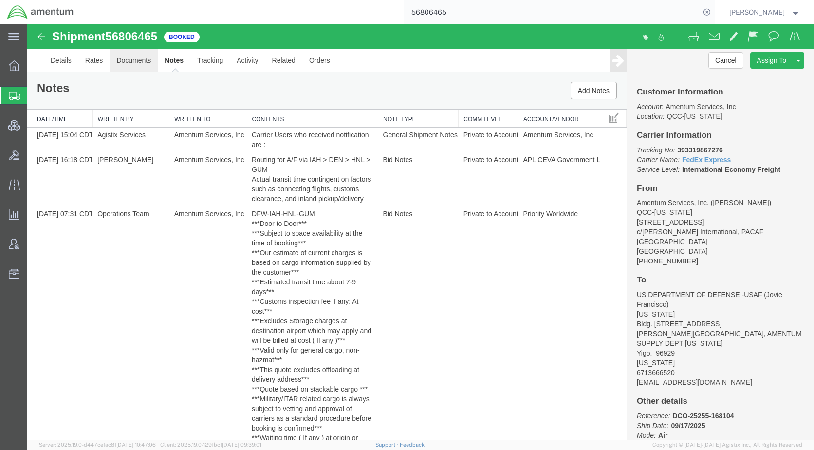
drag, startPoint x: 131, startPoint y: 62, endPoint x: 145, endPoint y: 83, distance: 24.7
click at [132, 62] on link "Documents" at bounding box center [134, 60] width 48 height 23
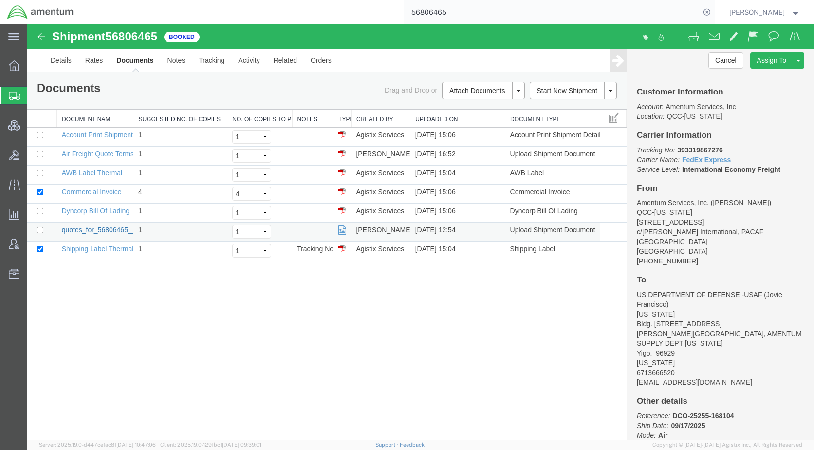
click at [100, 230] on link "quotes_for_56806465__pacaf_25255_0001_.png" at bounding box center [136, 230] width 149 height 8
click at [97, 61] on link "Rates" at bounding box center [94, 60] width 32 height 23
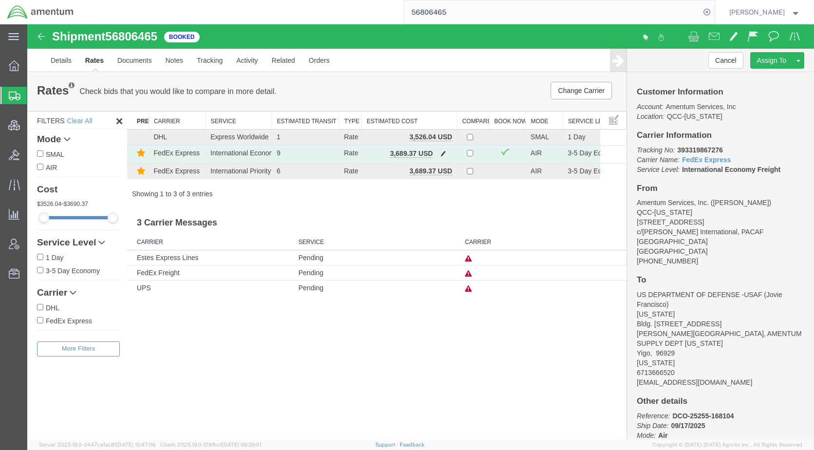
click at [442, 152] on span "button" at bounding box center [443, 153] width 5 height 7
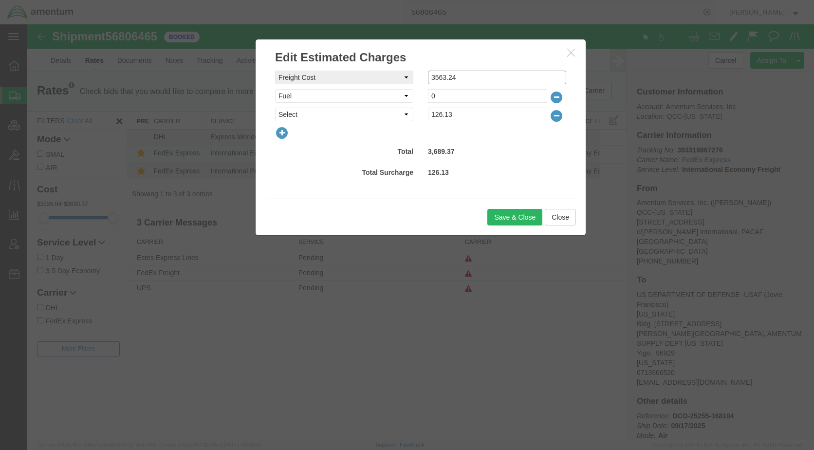
drag, startPoint x: 472, startPoint y: 80, endPoint x: 372, endPoint y: 91, distance: 100.4
click at [372, 91] on div "freightCost Select AES Filing Accessorial Delivery Charge Additional Invoice De…" at bounding box center [420, 96] width 291 height 51
type input "1226.78"
drag, startPoint x: 458, startPoint y: 114, endPoint x: 407, endPoint y: 116, distance: 51.2
click at [407, 116] on div "Fee Type Select AES Filing Accessorial Delivery Charge Additional Invoice Detai…" at bounding box center [421, 115] width 306 height 14
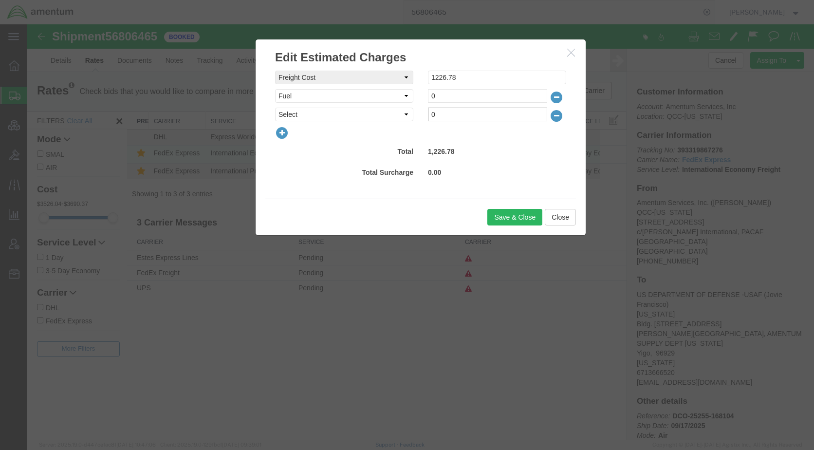
type input "0"
click at [471, 80] on input "1226.78" at bounding box center [497, 78] width 138 height 14
type input "1226.77"
click at [521, 216] on button "Save & Close" at bounding box center [514, 217] width 55 height 17
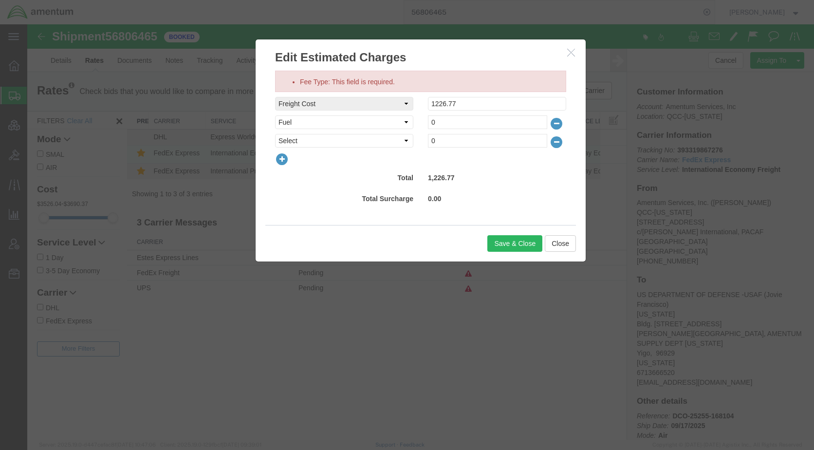
click at [558, 120] on icon "button" at bounding box center [557, 124] width 14 height 14
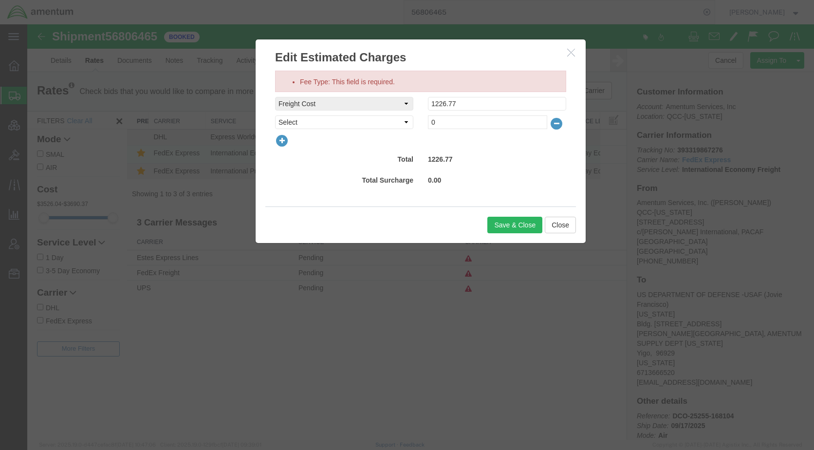
click at [556, 121] on icon "button" at bounding box center [557, 124] width 14 height 14
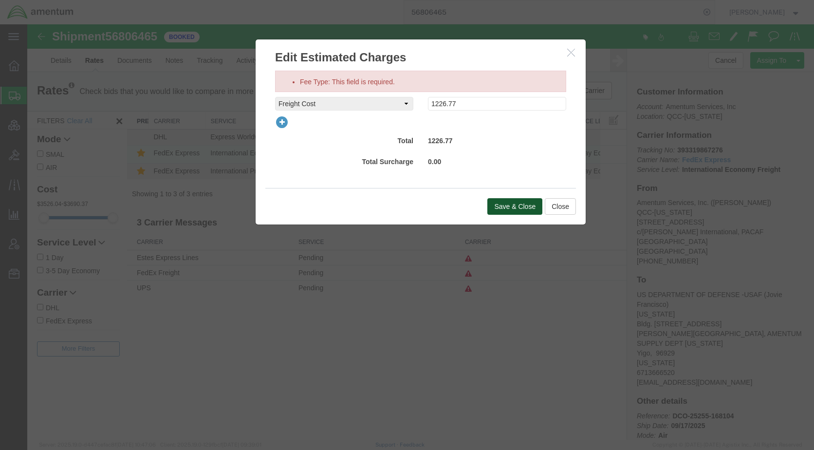
click at [514, 205] on button "Save & Close" at bounding box center [514, 206] width 55 height 17
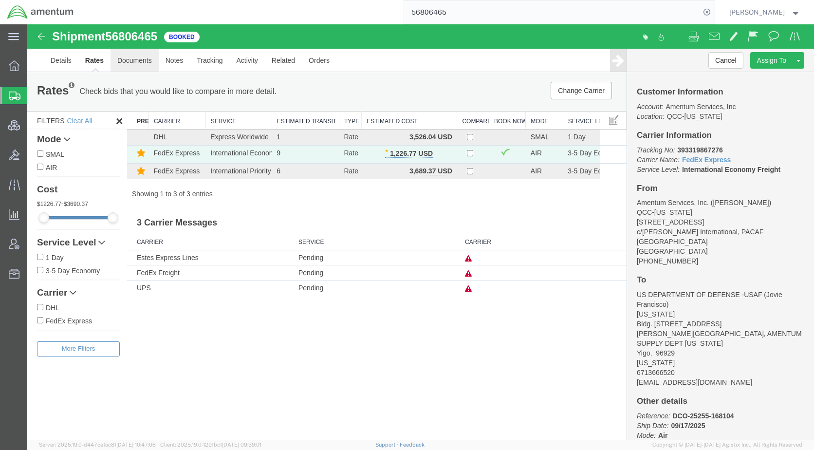
click at [125, 60] on link "Documents" at bounding box center [135, 60] width 48 height 23
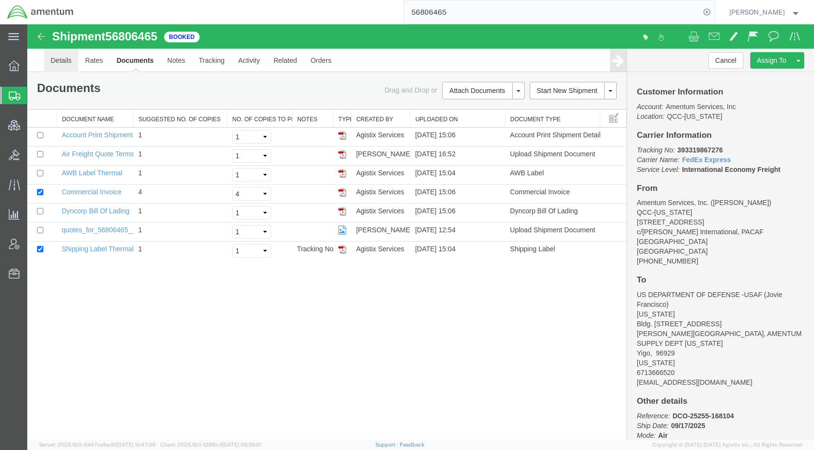
click at [61, 60] on link "Details" at bounding box center [61, 60] width 35 height 23
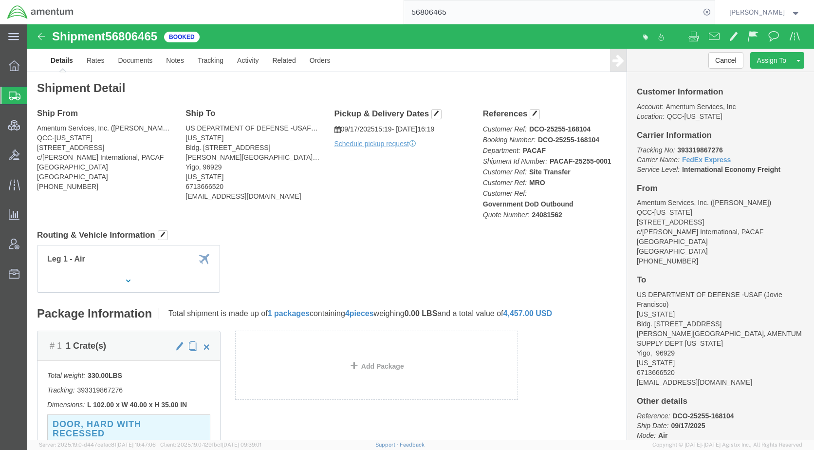
click h2 "Shipment Detail"
